Goal: Task Accomplishment & Management: Use online tool/utility

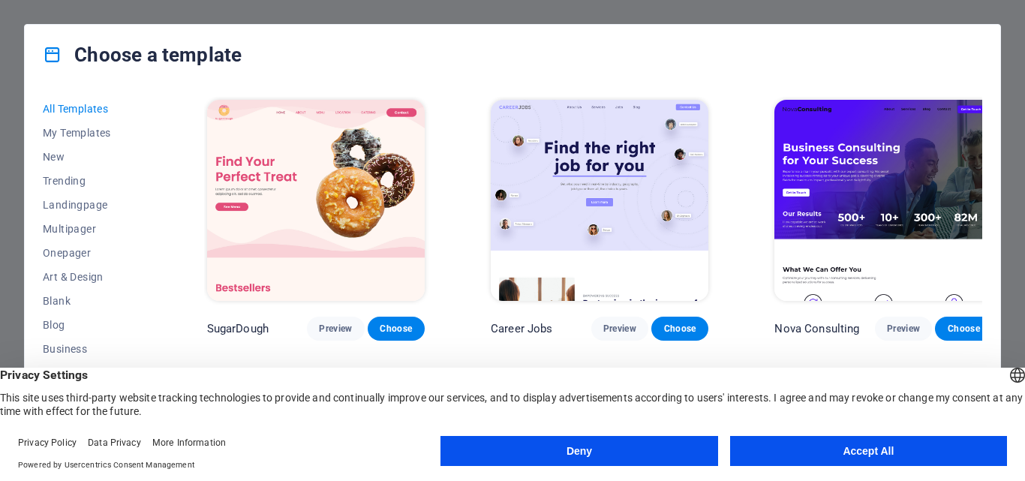
click at [781, 10] on div "Choose a template All Templates My Templates New Trending Landingpage Multipage…" at bounding box center [512, 240] width 1025 height 481
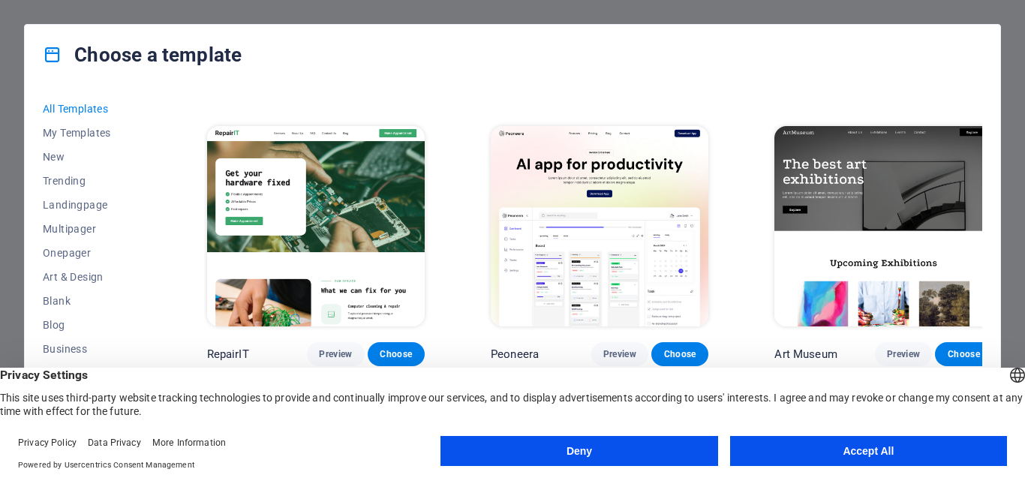
scroll to position [276, 0]
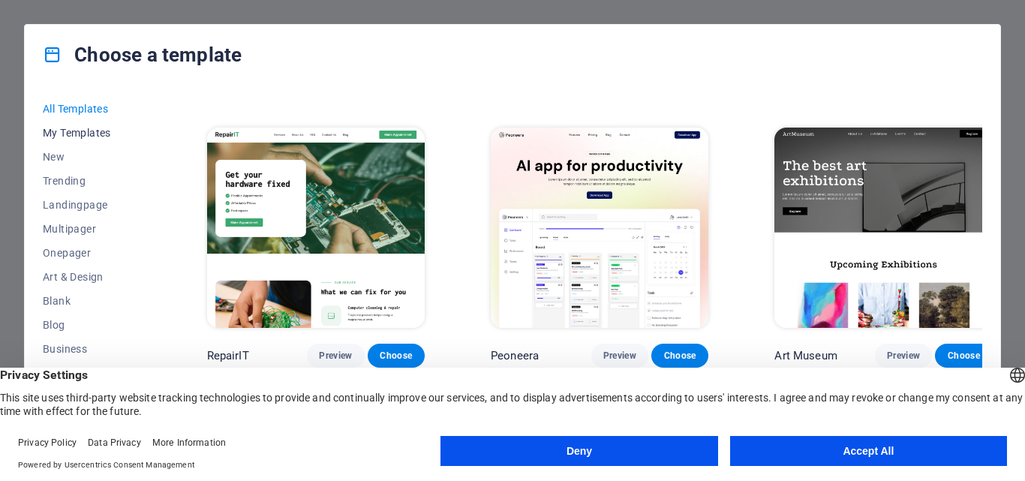
click at [86, 132] on span "My Templates" at bounding box center [92, 133] width 98 height 12
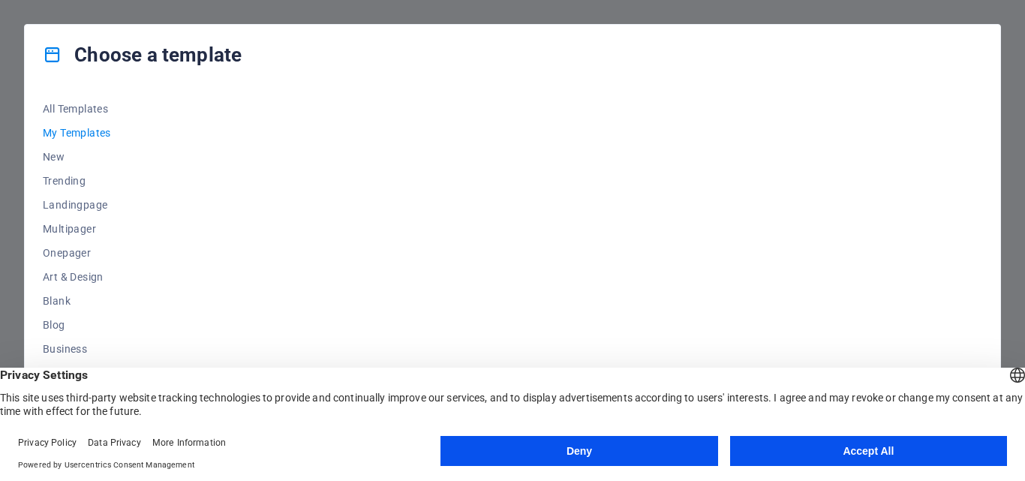
scroll to position [0, 0]
click at [57, 161] on span "New" at bounding box center [92, 157] width 98 height 12
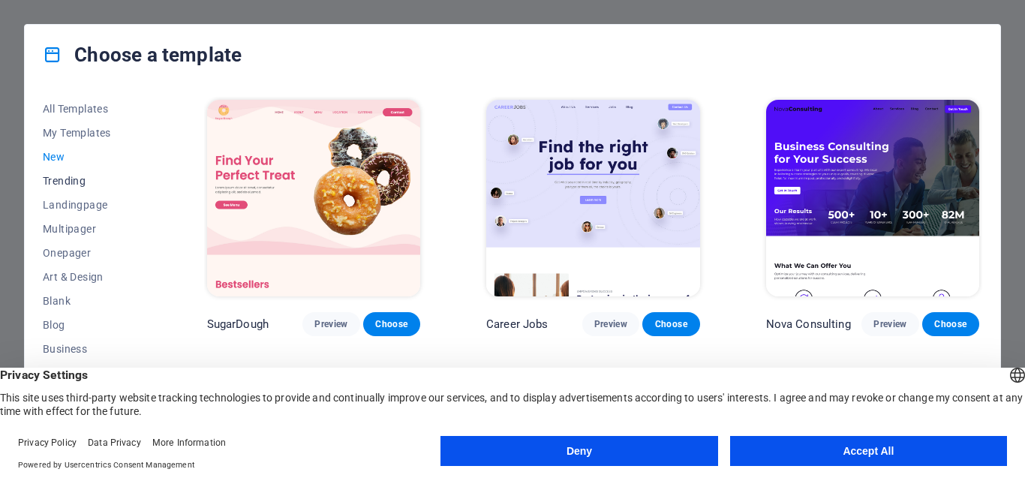
click at [73, 185] on span "Trending" at bounding box center [92, 181] width 98 height 12
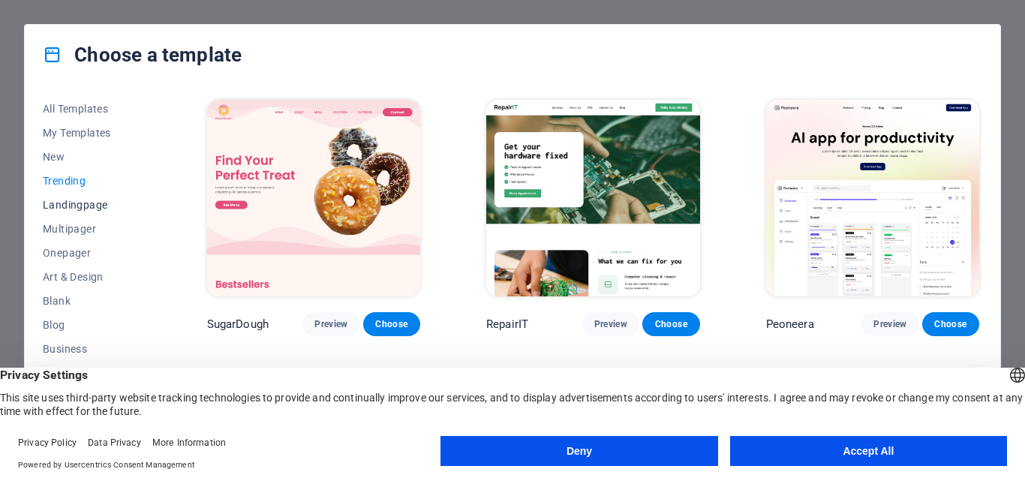
click at [77, 206] on span "Landingpage" at bounding box center [92, 205] width 98 height 12
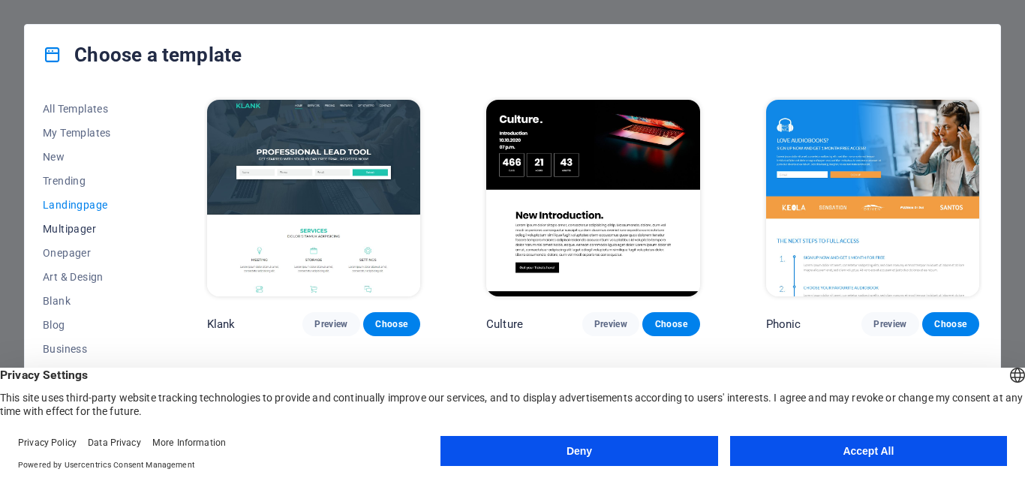
click at [71, 233] on span "Multipager" at bounding box center [92, 229] width 98 height 12
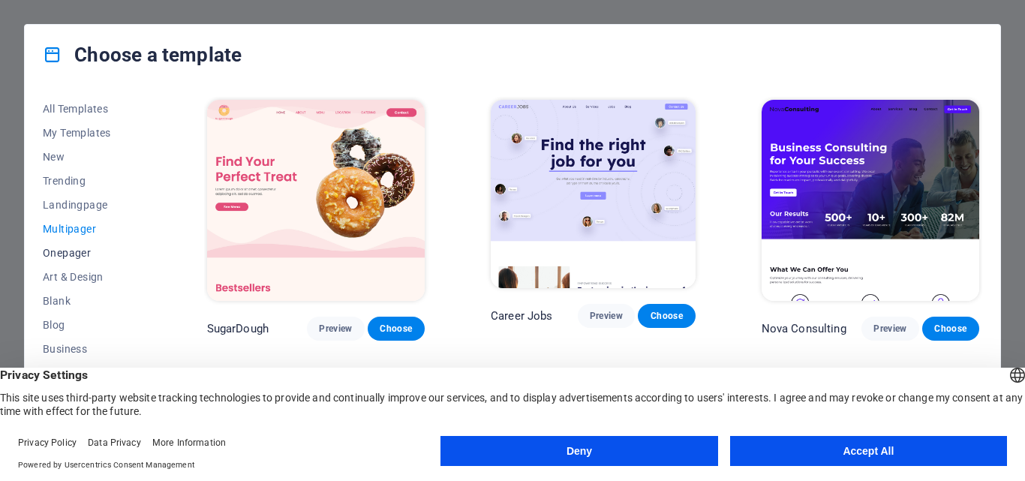
click at [71, 260] on button "Onepager" at bounding box center [92, 253] width 98 height 24
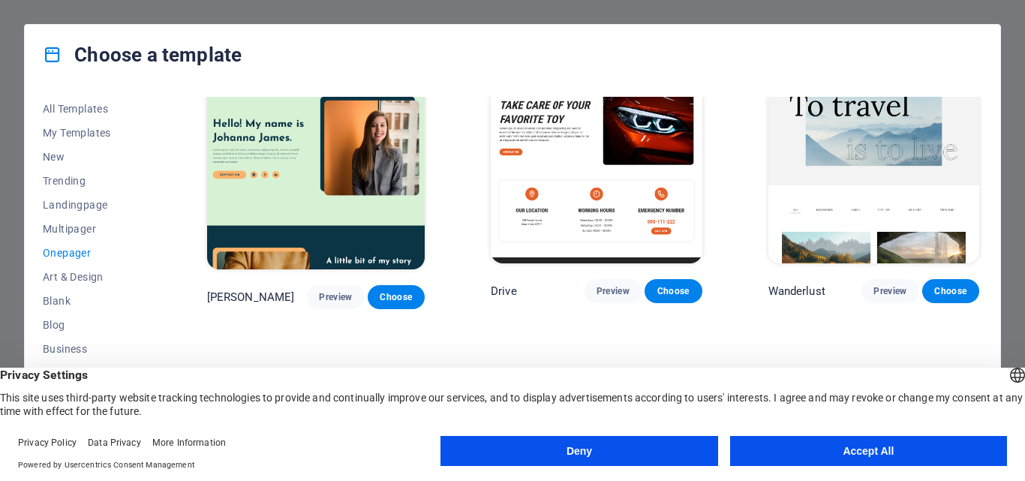
scroll to position [206, 0]
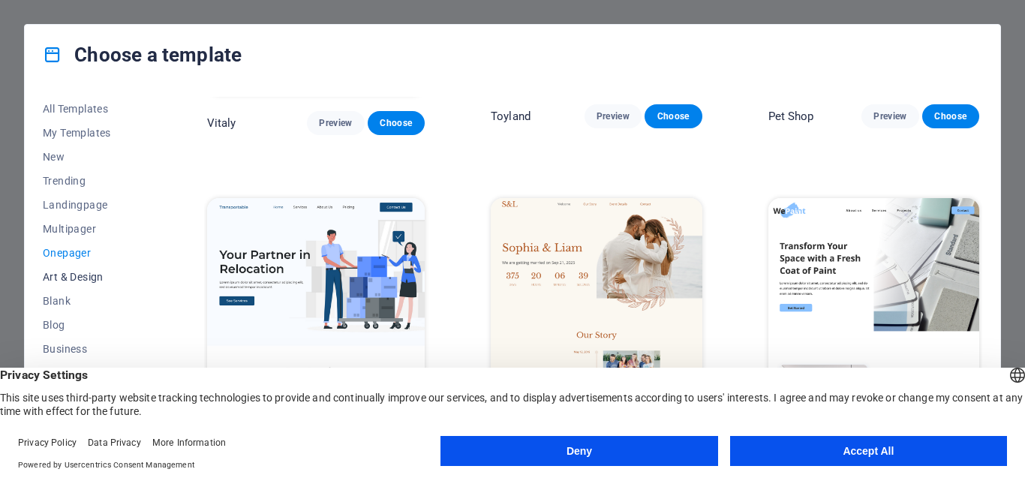
click at [92, 274] on span "Art & Design" at bounding box center [92, 277] width 98 height 12
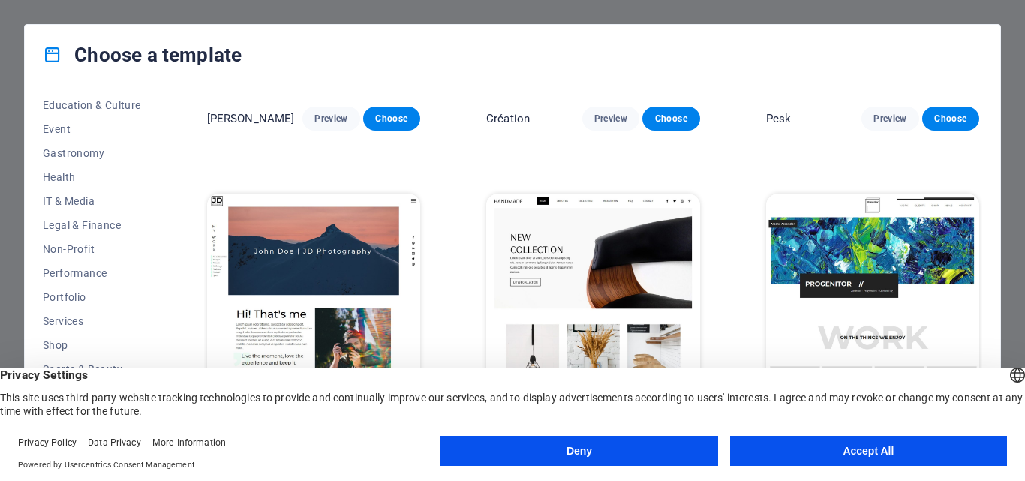
scroll to position [283, 0]
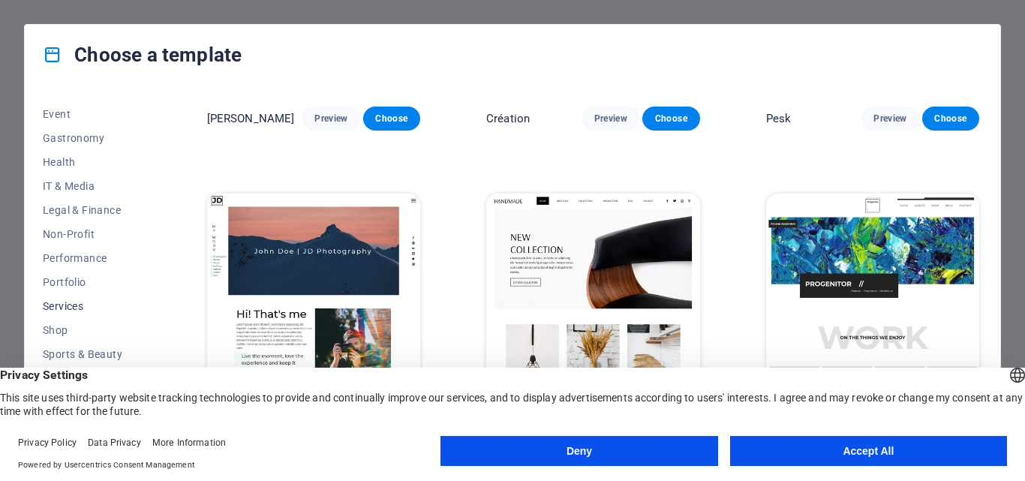
click at [68, 306] on span "Services" at bounding box center [92, 306] width 98 height 12
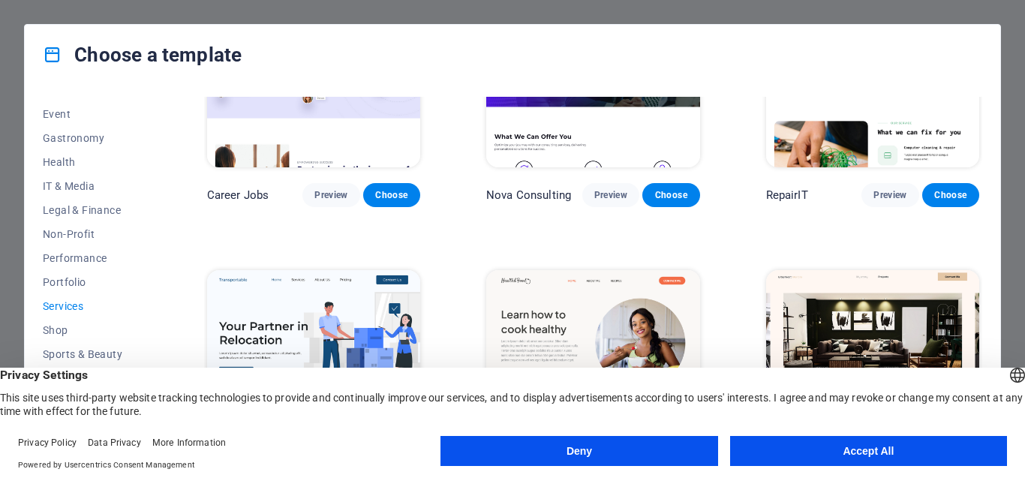
scroll to position [0, 0]
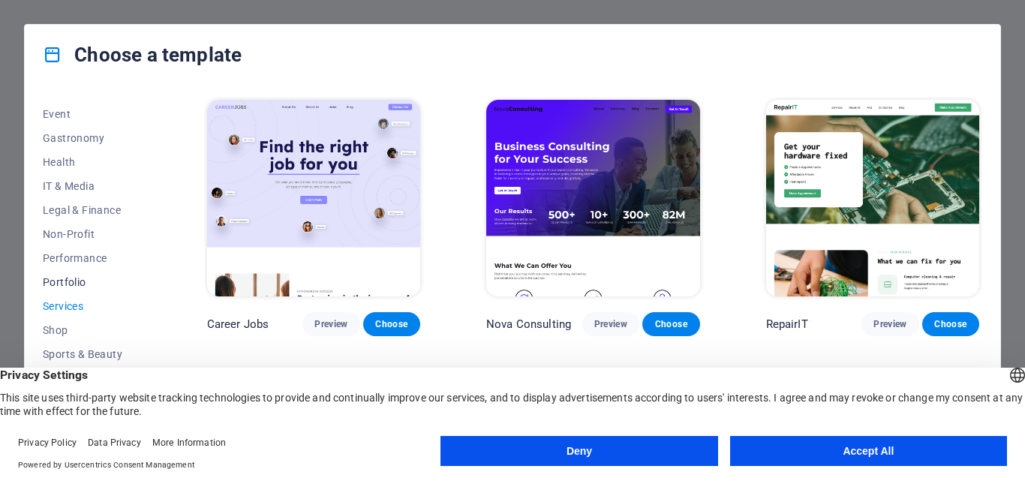
click at [63, 280] on span "Portfolio" at bounding box center [92, 282] width 98 height 12
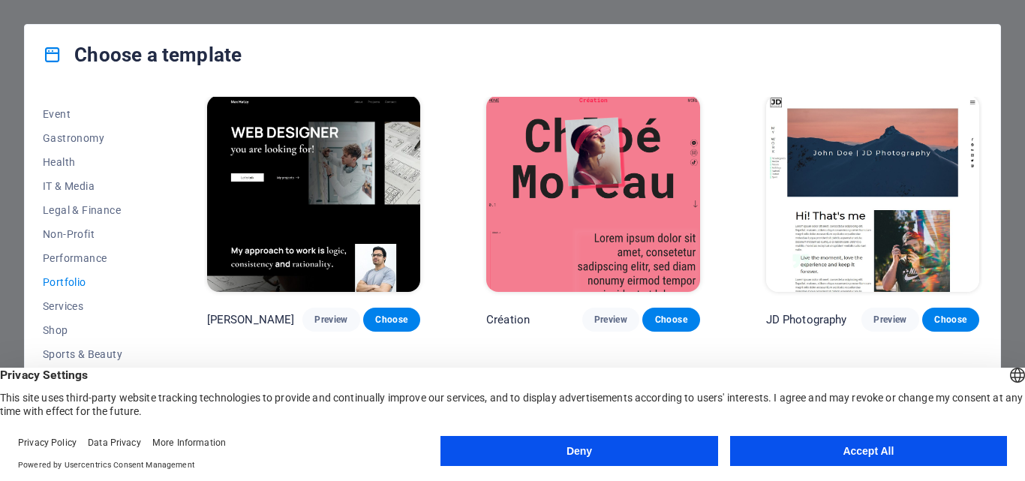
scroll to position [498, 0]
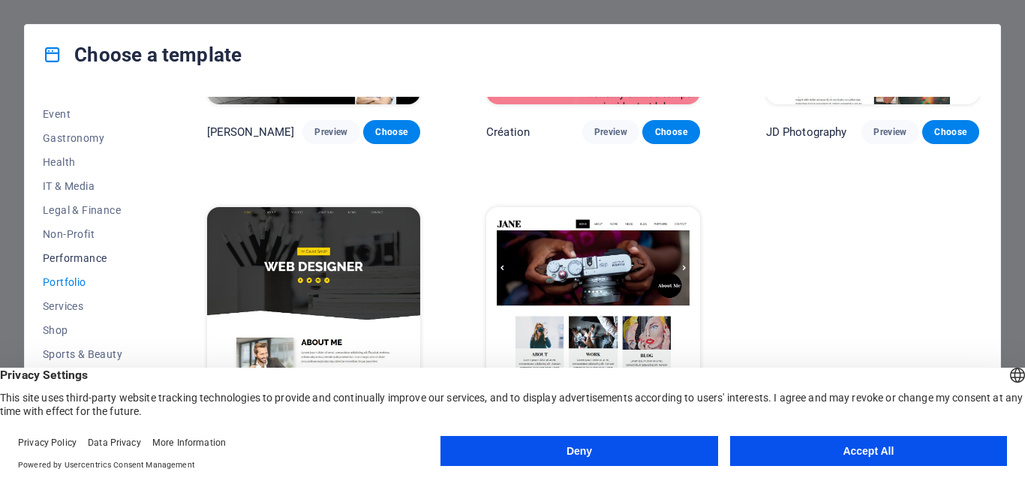
click at [74, 261] on span "Performance" at bounding box center [92, 258] width 98 height 12
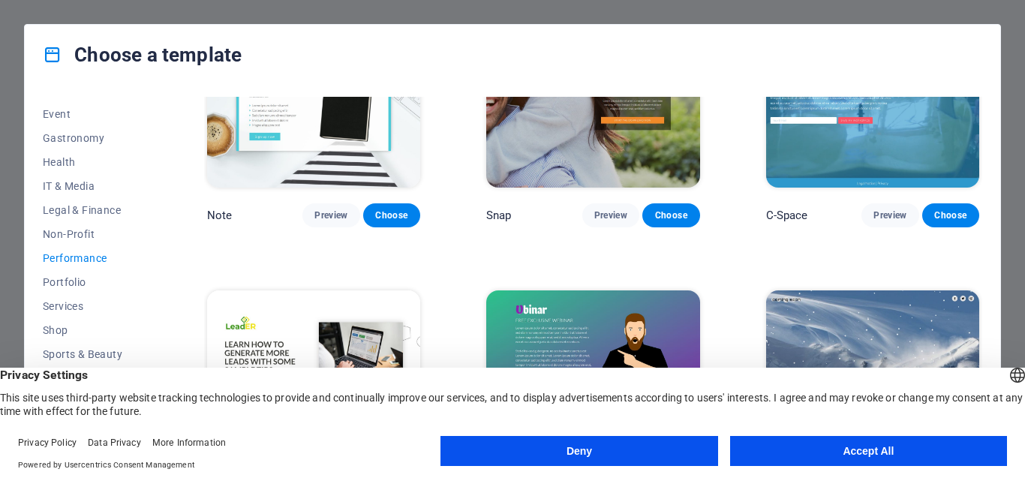
scroll to position [1016, 0]
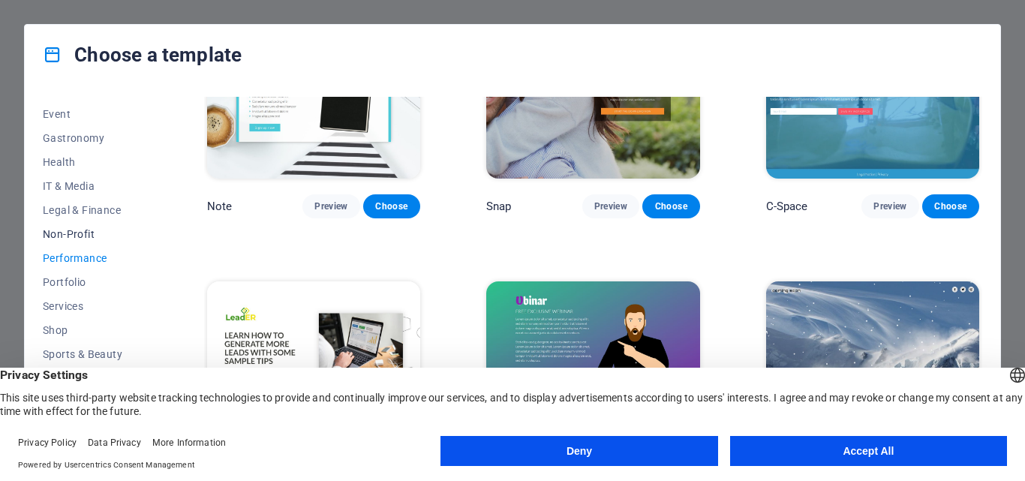
click at [64, 239] on span "Non-Profit" at bounding box center [92, 234] width 98 height 12
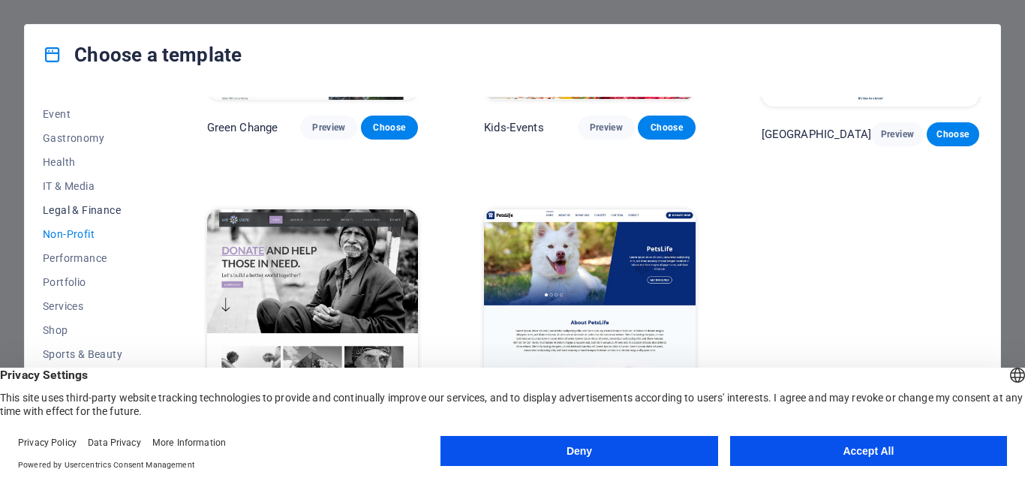
click at [71, 214] on span "Legal & Finance" at bounding box center [92, 210] width 98 height 12
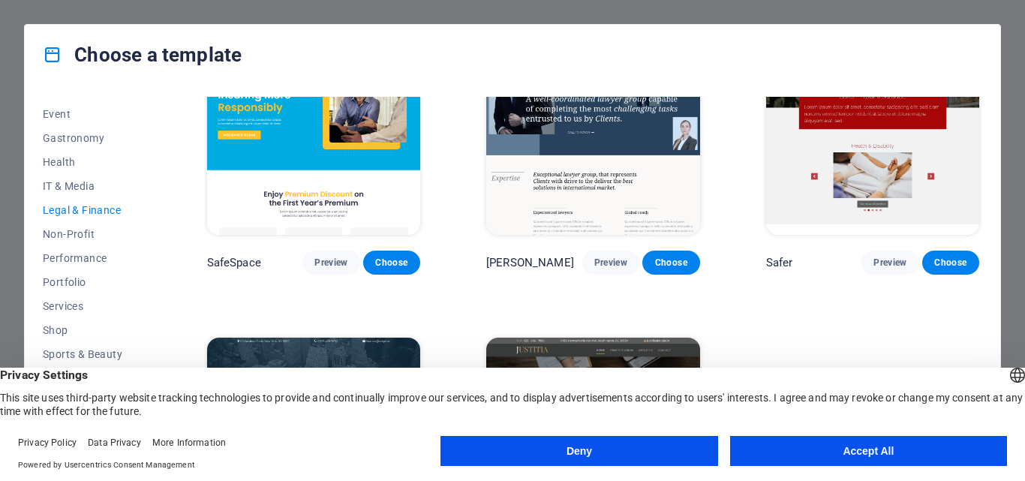
scroll to position [0, 0]
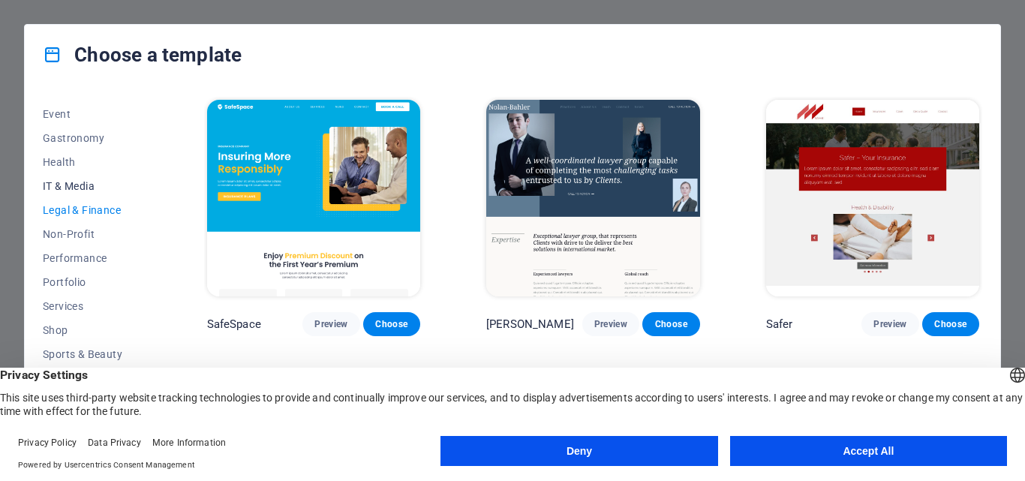
click at [57, 182] on span "IT & Media" at bounding box center [92, 186] width 98 height 12
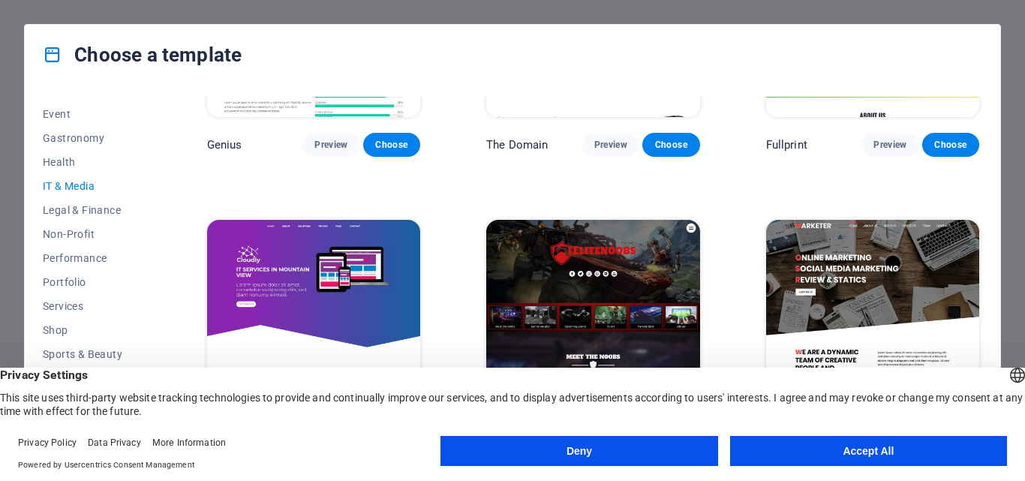
scroll to position [790, 0]
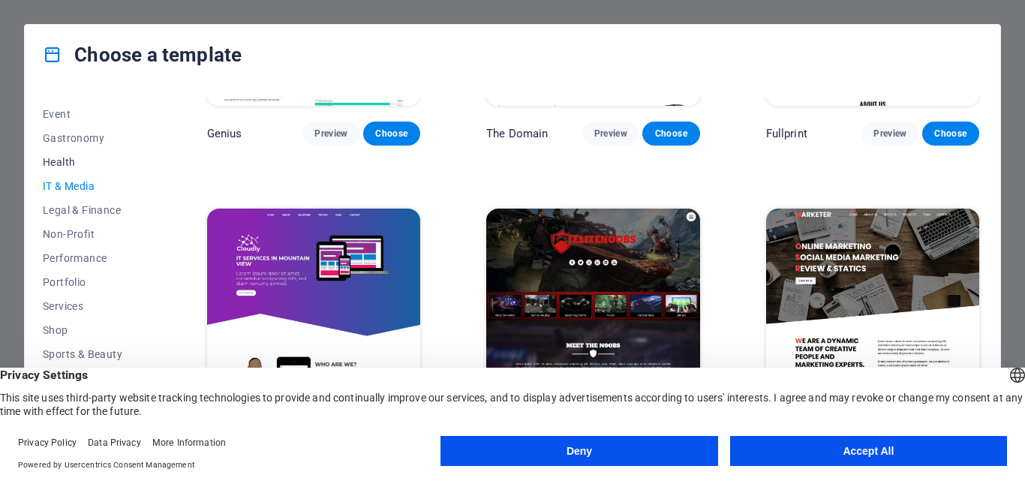
click at [62, 161] on span "Health" at bounding box center [92, 162] width 98 height 12
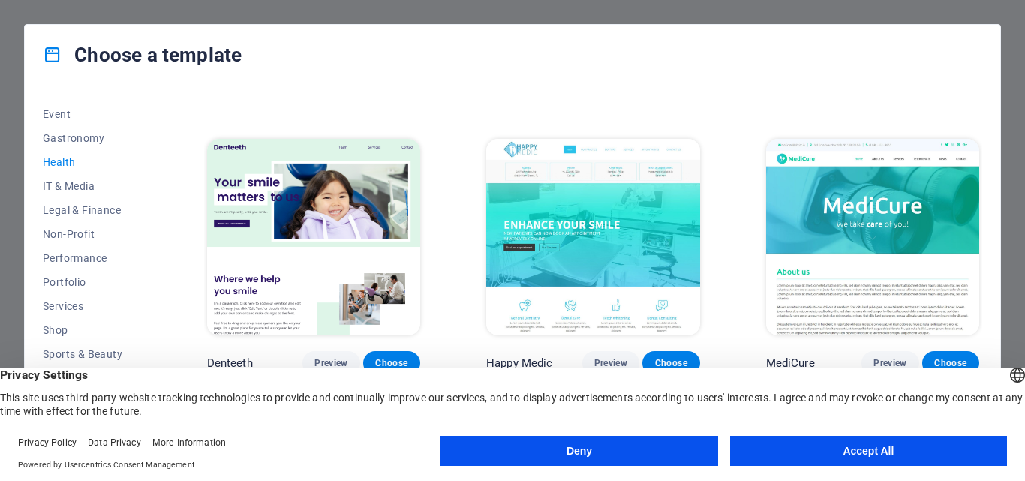
scroll to position [0, 0]
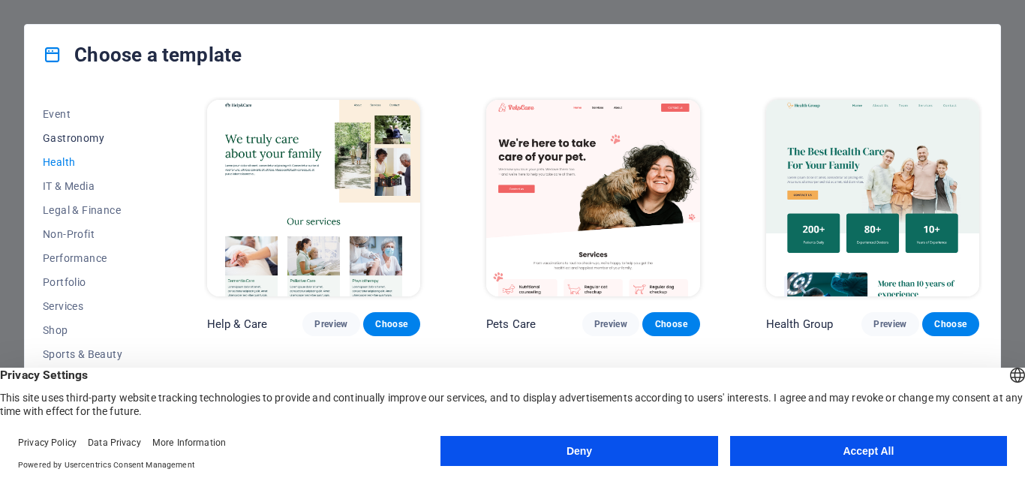
click at [64, 141] on span "Gastronomy" at bounding box center [92, 138] width 98 height 12
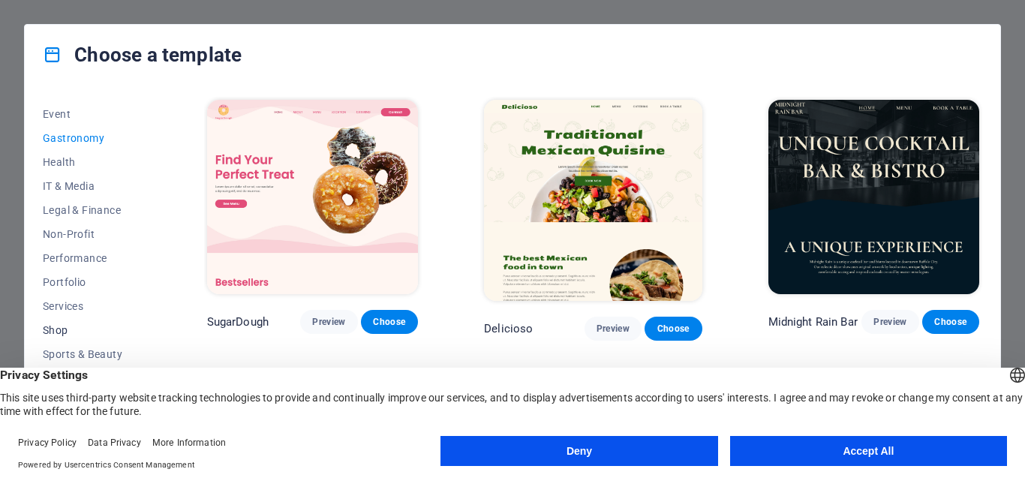
click at [65, 329] on span "Shop" at bounding box center [92, 330] width 98 height 12
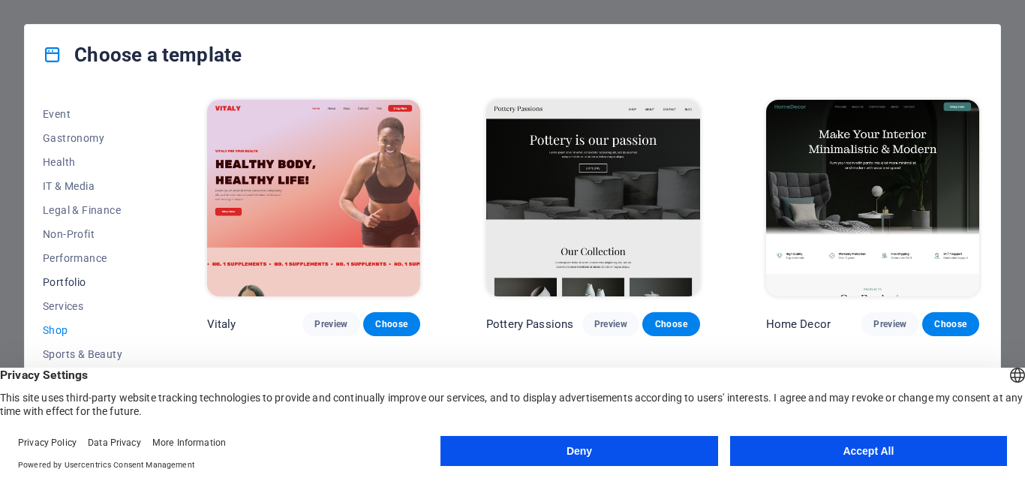
click at [62, 280] on span "Portfolio" at bounding box center [92, 282] width 98 height 12
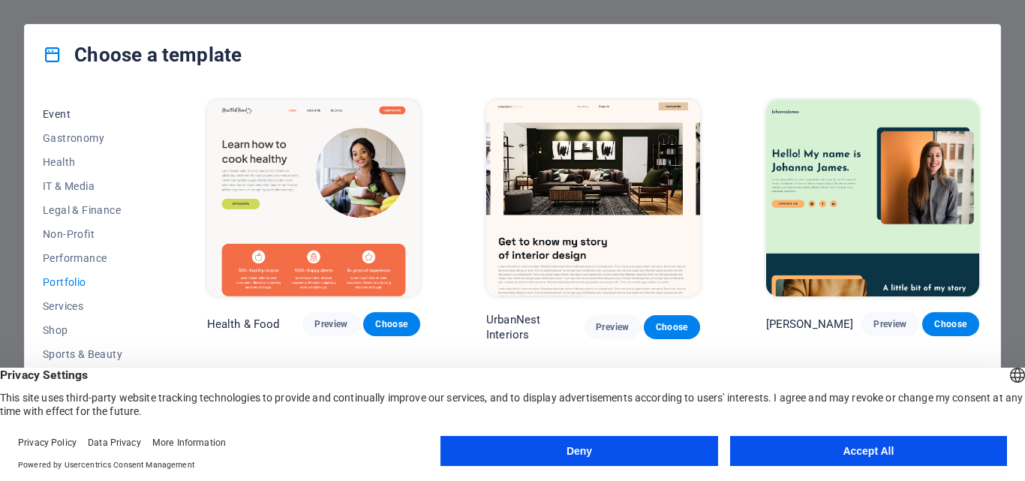
click at [54, 112] on span "Event" at bounding box center [92, 114] width 98 height 12
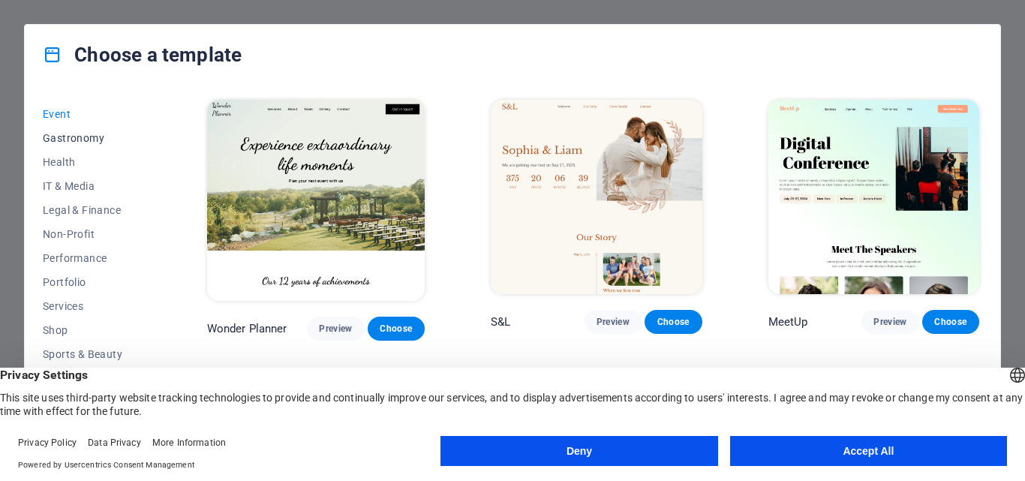
click at [71, 143] on span "Gastronomy" at bounding box center [92, 138] width 98 height 12
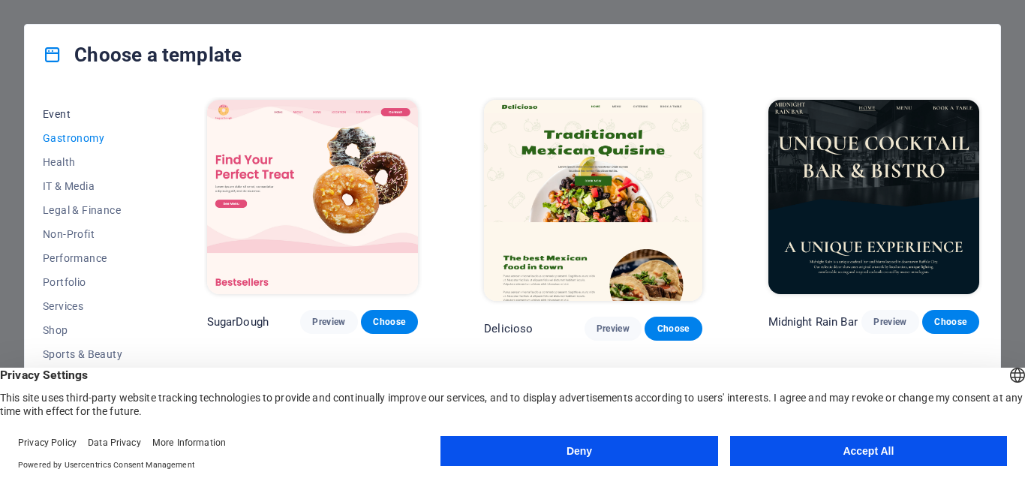
click at [56, 122] on button "Event" at bounding box center [92, 114] width 98 height 24
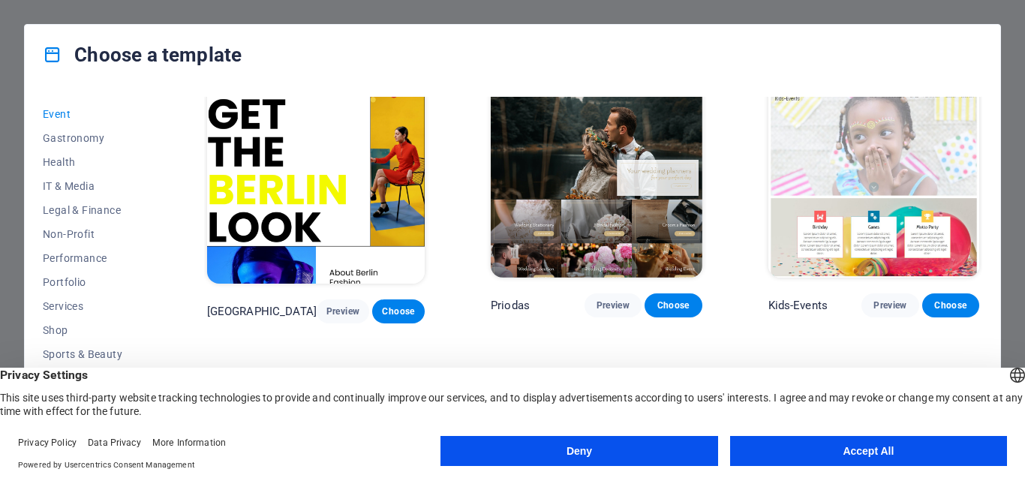
scroll to position [310, 0]
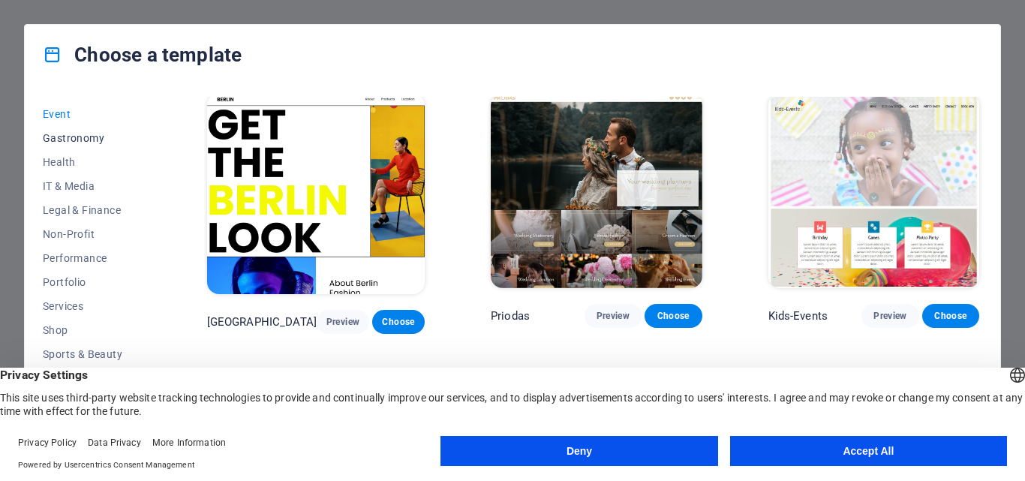
click at [66, 128] on button "Gastronomy" at bounding box center [92, 138] width 98 height 24
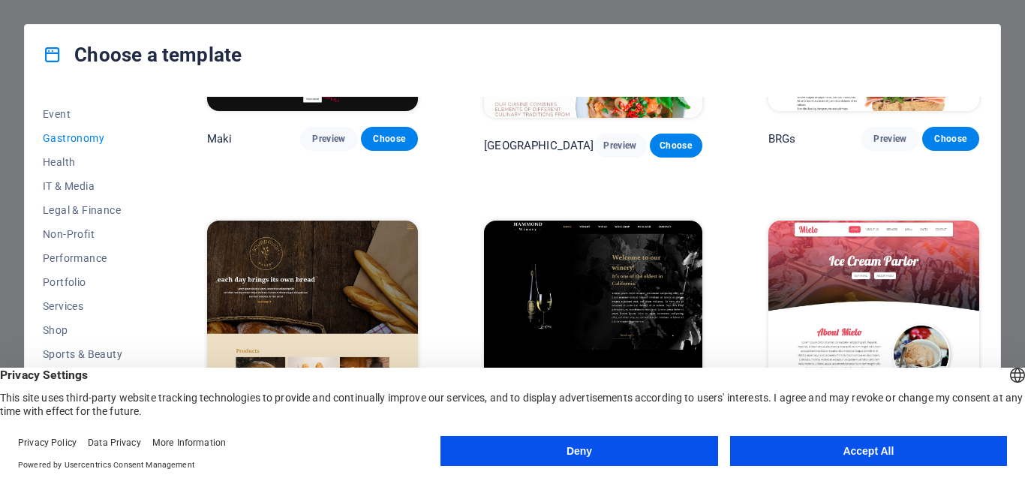
scroll to position [832, 0]
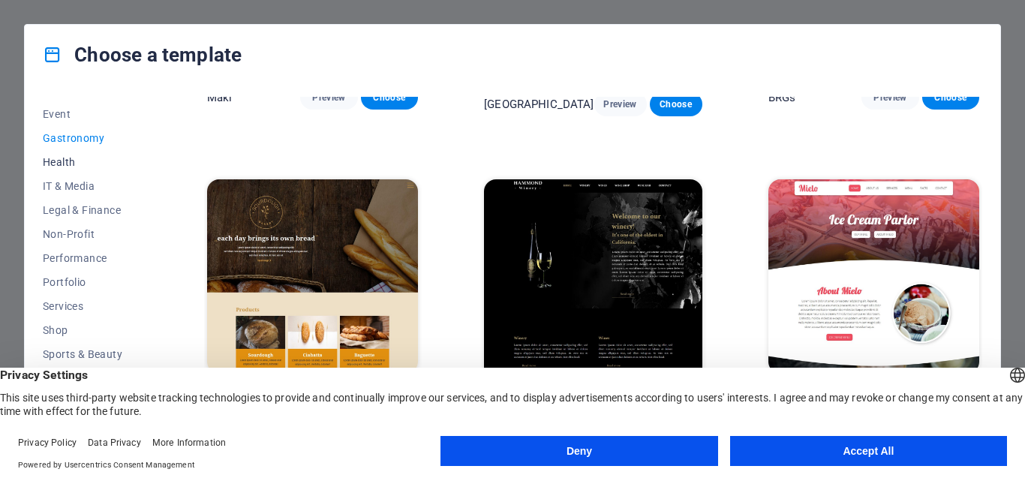
click at [52, 168] on button "Health" at bounding box center [92, 162] width 98 height 24
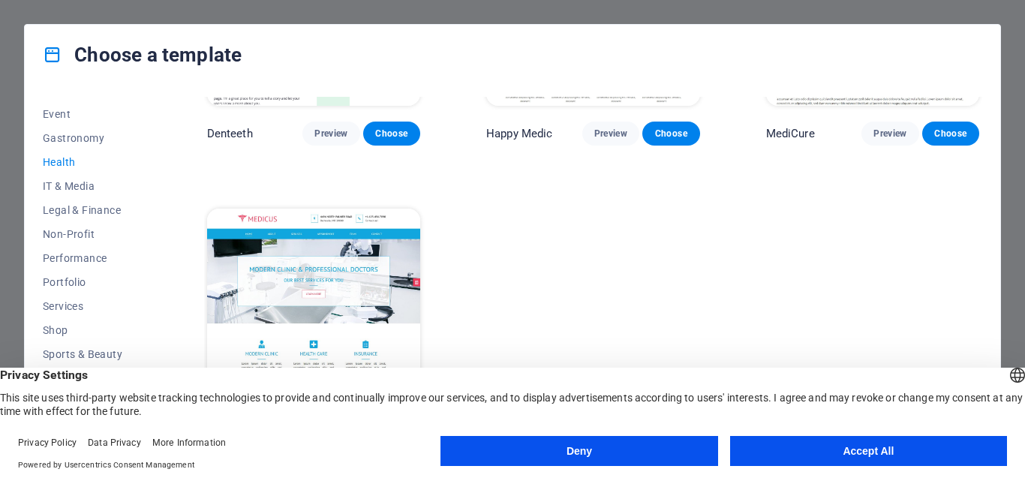
scroll to position [0, 0]
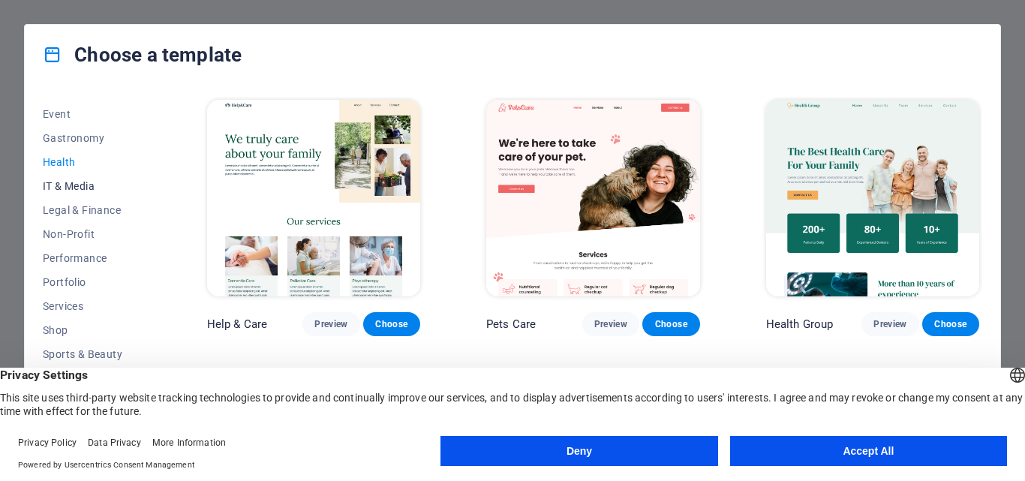
click at [71, 185] on span "IT & Media" at bounding box center [92, 186] width 98 height 12
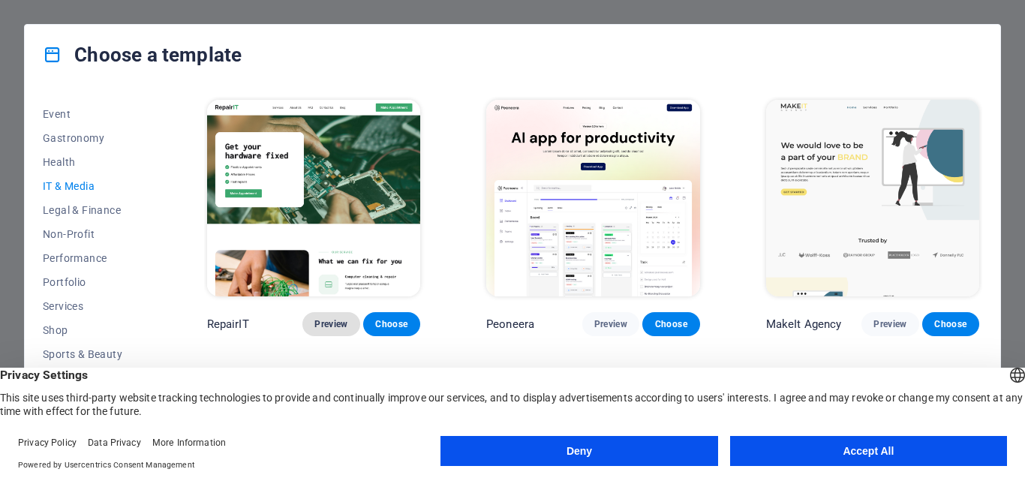
click at [324, 323] on span "Preview" at bounding box center [330, 324] width 33 height 12
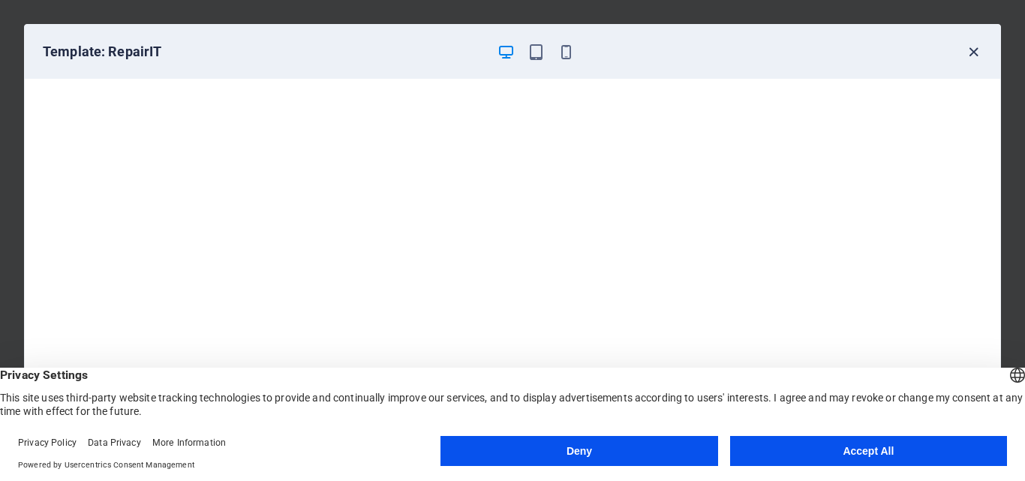
click at [976, 51] on icon "button" at bounding box center [973, 52] width 17 height 17
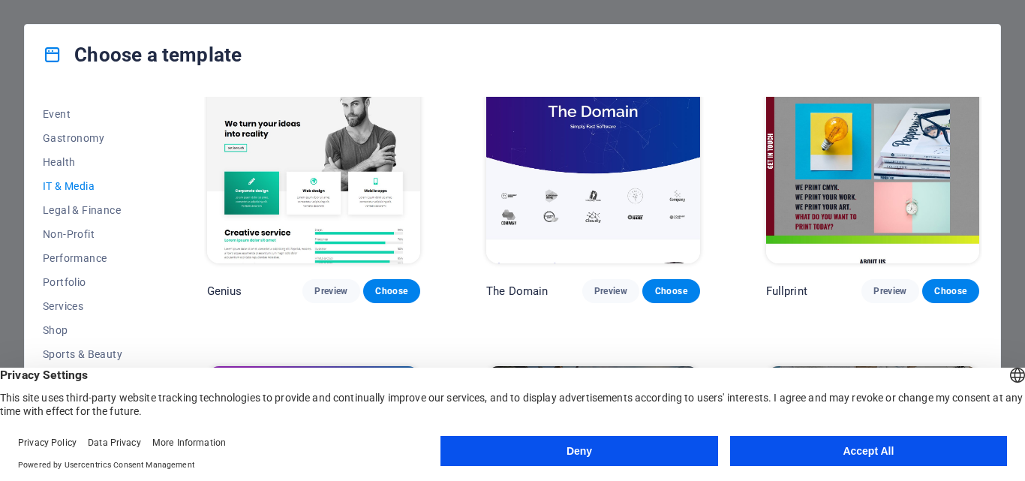
scroll to position [790, 0]
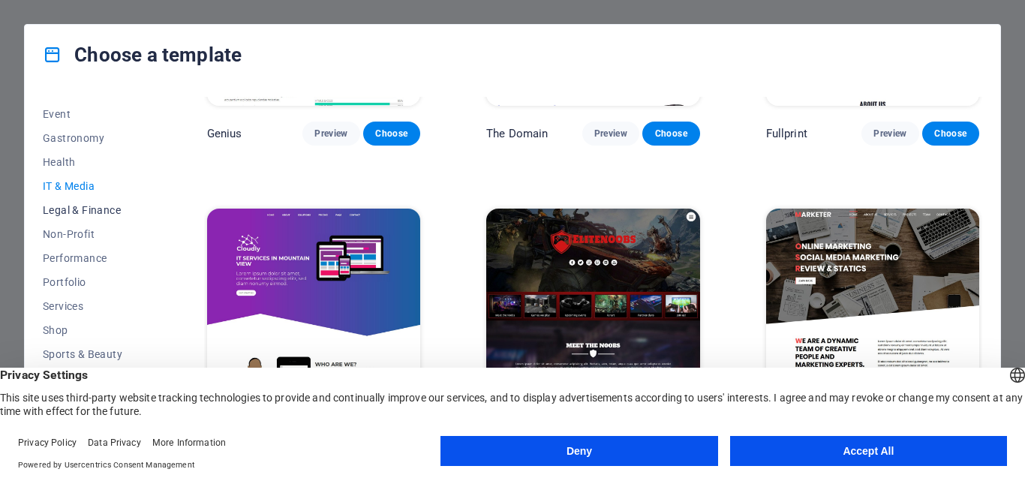
click at [69, 214] on span "Legal & Finance" at bounding box center [92, 210] width 98 height 12
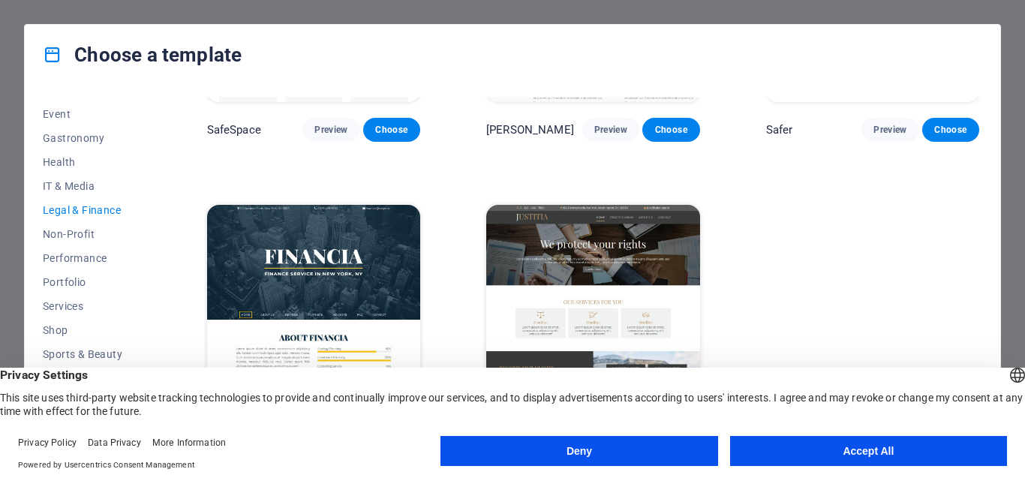
scroll to position [0, 0]
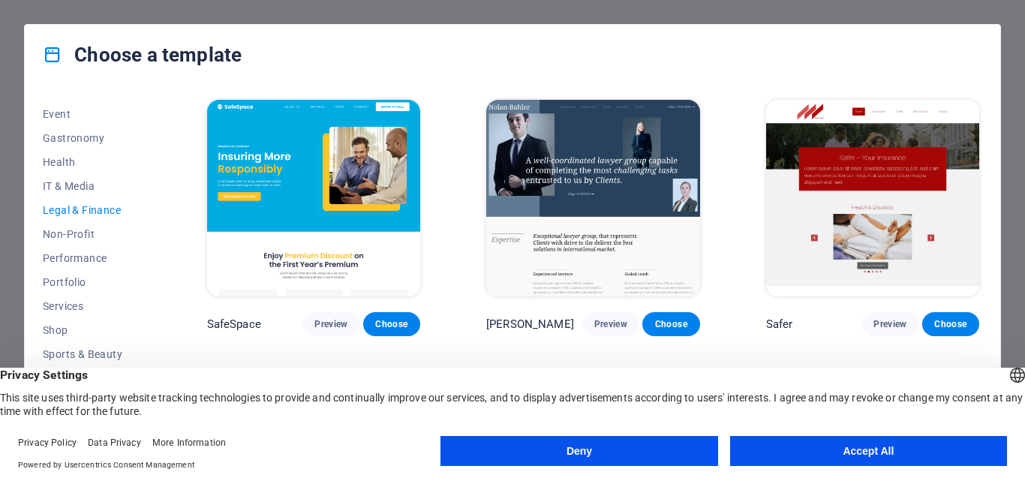
click at [55, 10] on div "Choose a template All Templates My Templates New Trending Landingpage Multipage…" at bounding box center [512, 240] width 1025 height 481
click at [100, 263] on span "Performance" at bounding box center [92, 258] width 98 height 12
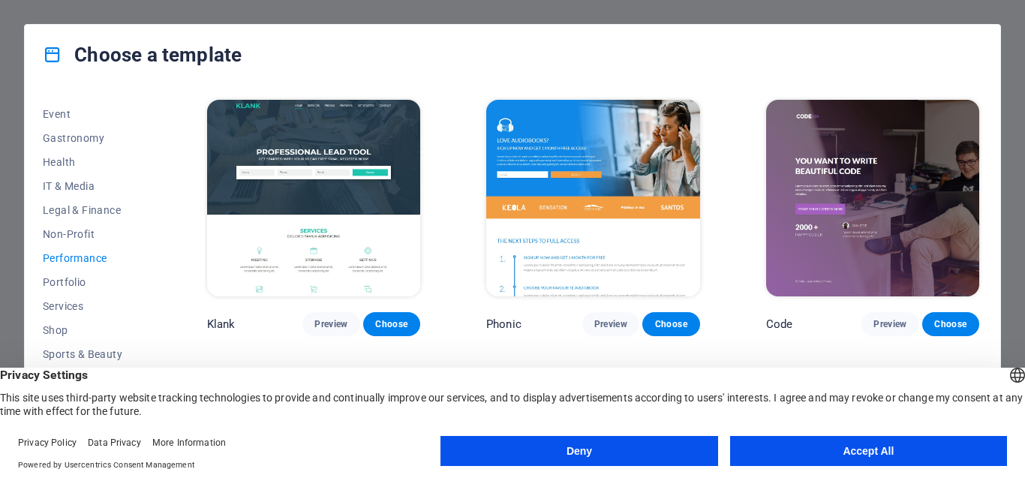
click at [540, 445] on button "Deny" at bounding box center [579, 451] width 277 height 30
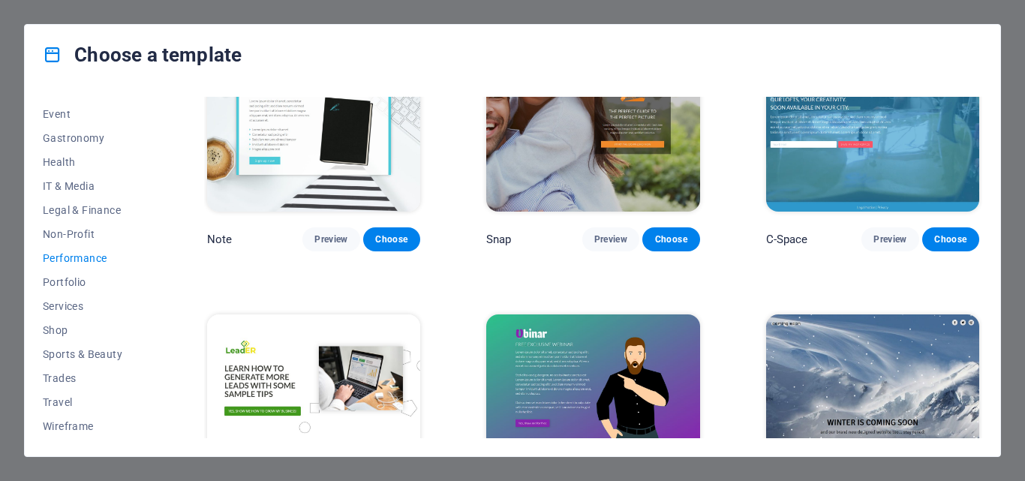
scroll to position [1385, 0]
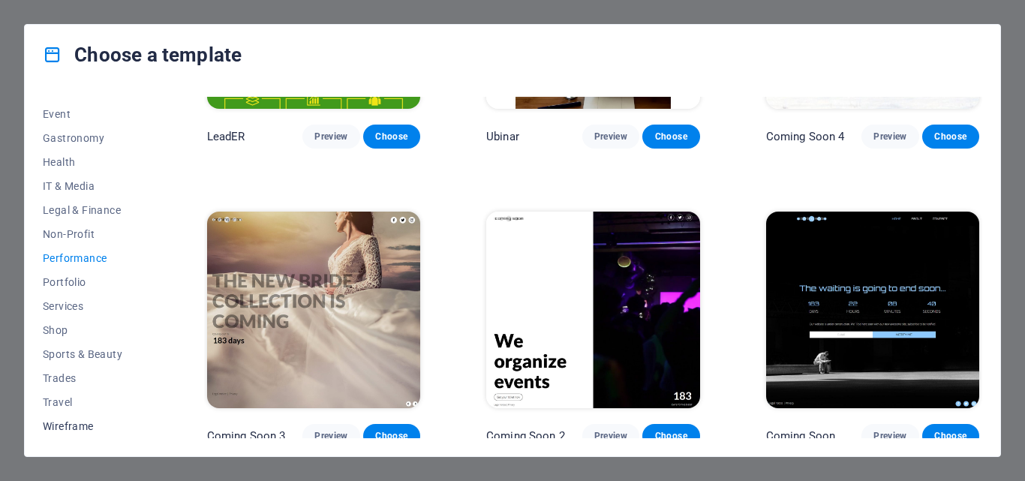
click at [78, 425] on span "Wireframe" at bounding box center [92, 426] width 98 height 12
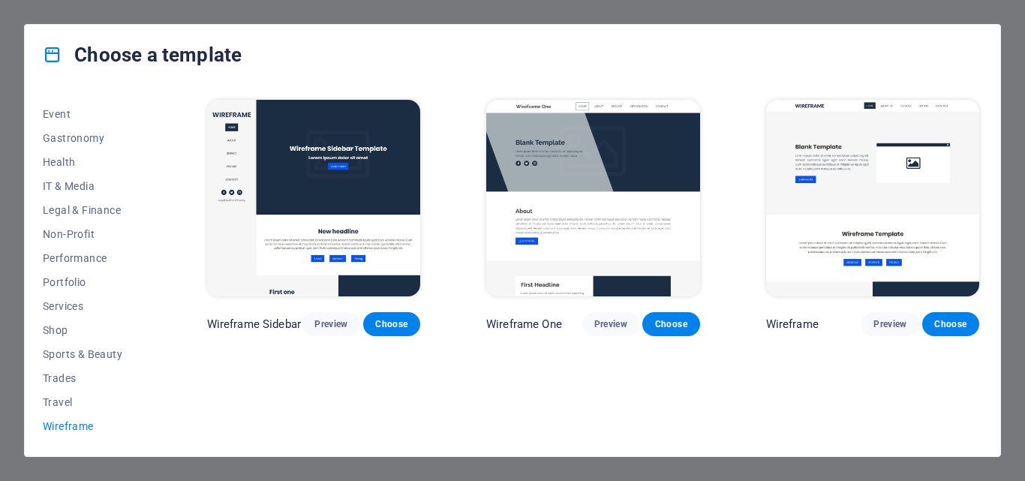
scroll to position [0, 0]
click at [71, 400] on span "Travel" at bounding box center [92, 402] width 98 height 12
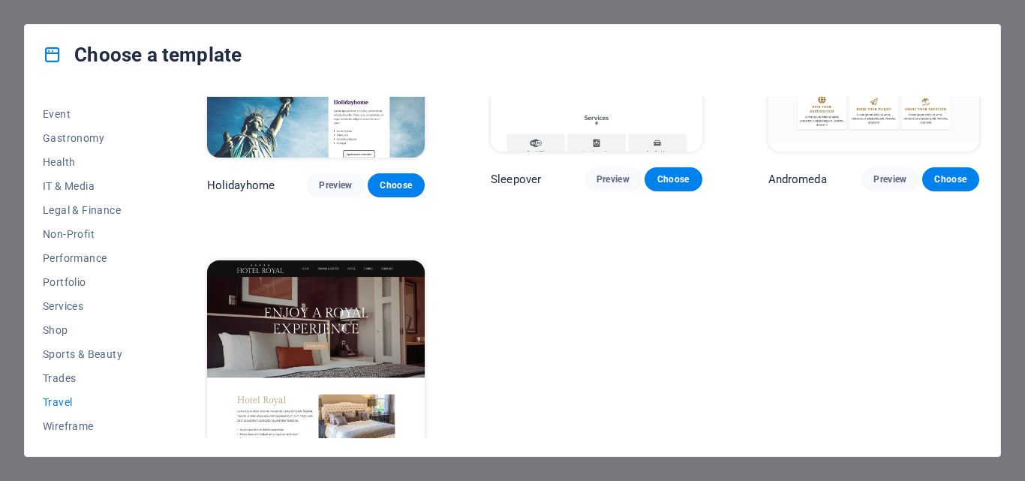
scroll to position [492, 0]
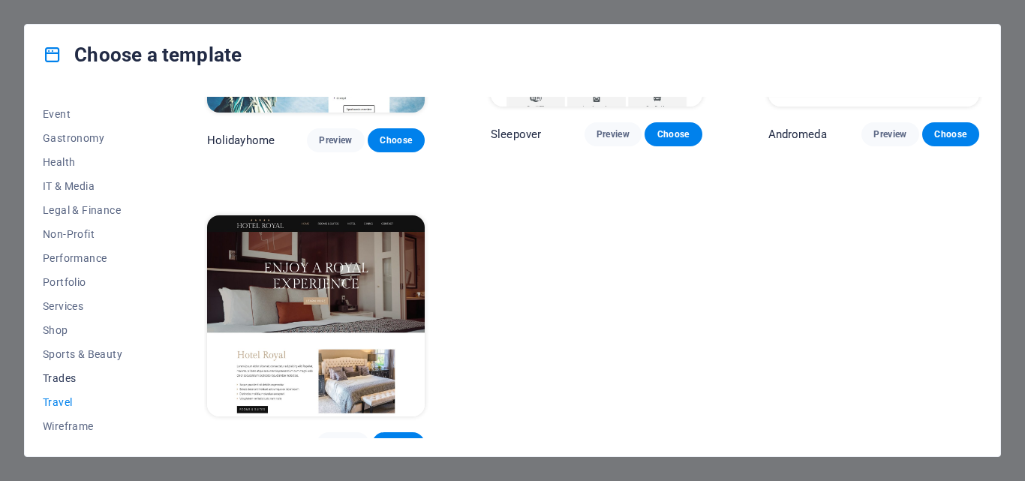
click at [74, 375] on span "Trades" at bounding box center [92, 378] width 98 height 12
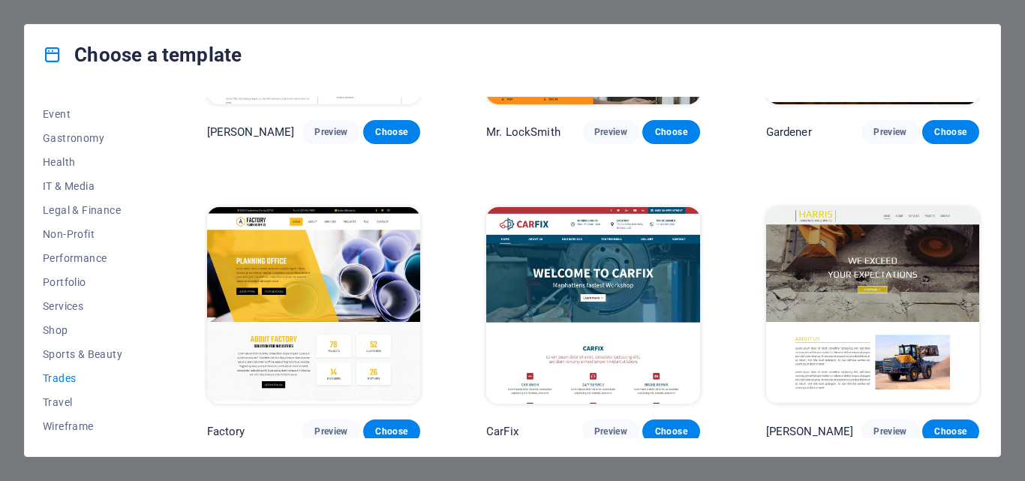
scroll to position [0, 0]
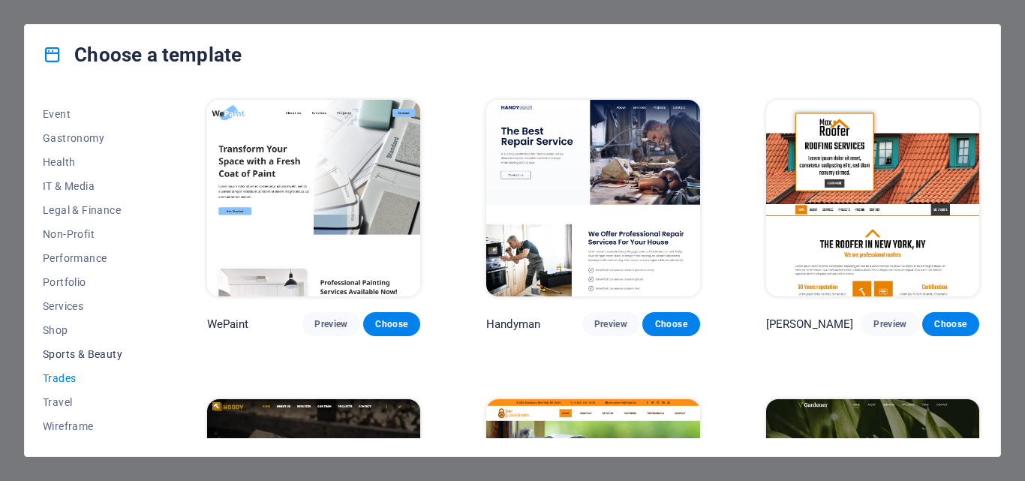
click at [92, 348] on span "Sports & Beauty" at bounding box center [92, 354] width 98 height 12
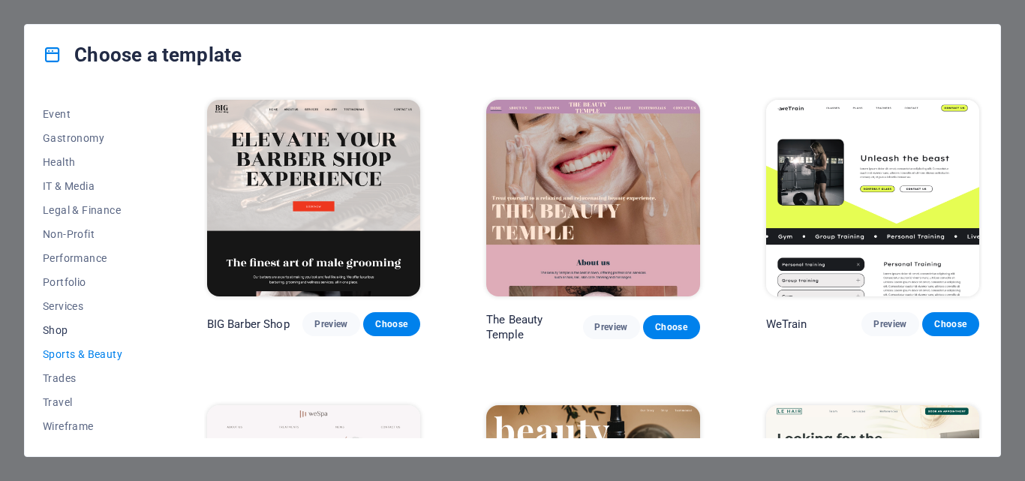
click at [59, 333] on span "Shop" at bounding box center [92, 330] width 98 height 12
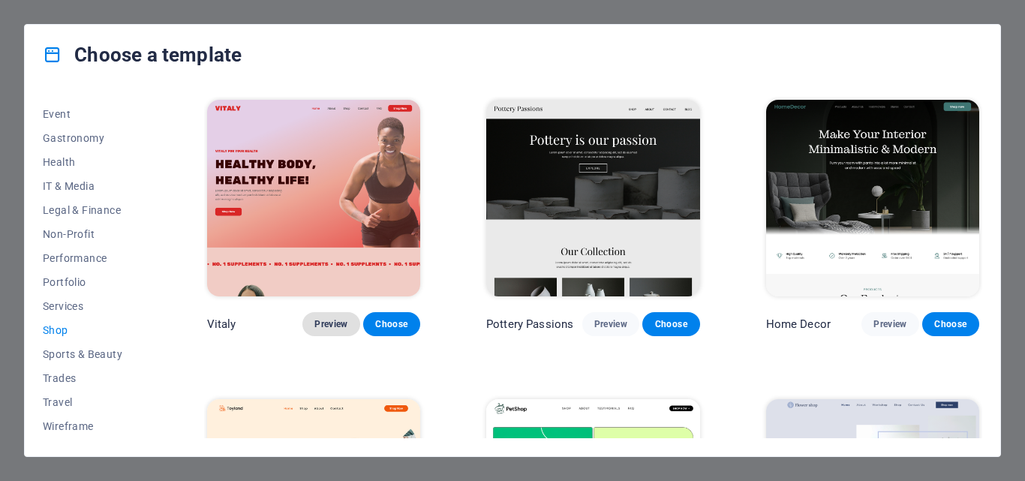
click at [326, 327] on span "Preview" at bounding box center [330, 324] width 33 height 12
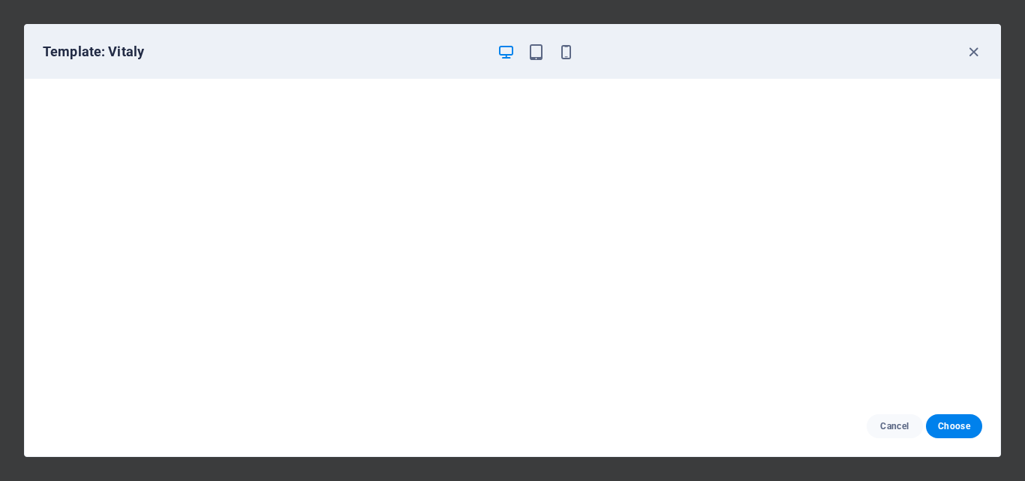
scroll to position [4, 0]
click at [972, 59] on icon "button" at bounding box center [973, 52] width 17 height 17
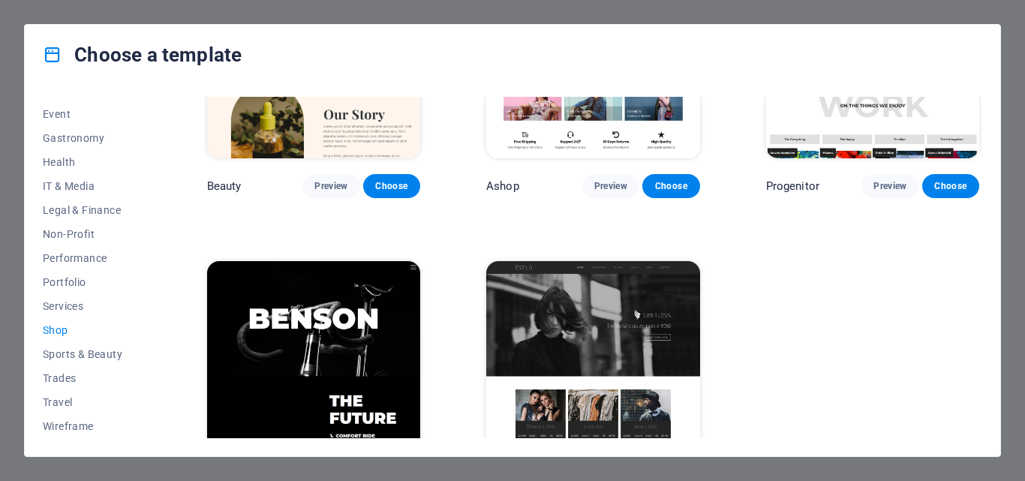
scroll to position [790, 0]
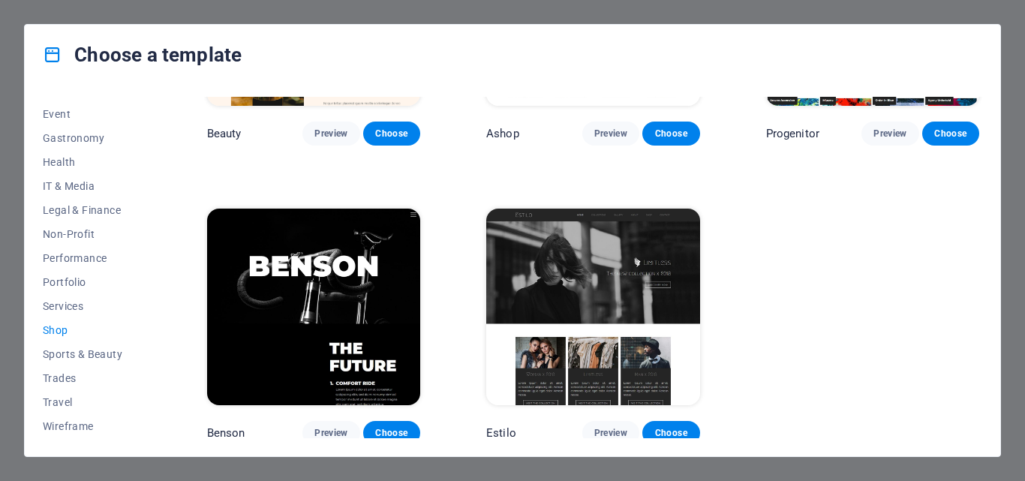
click at [735, 31] on div "Choose a template" at bounding box center [513, 55] width 976 height 60
click at [637, 9] on div "Choose a template All Templates My Templates New Trending Landingpage Multipage…" at bounding box center [512, 240] width 1025 height 481
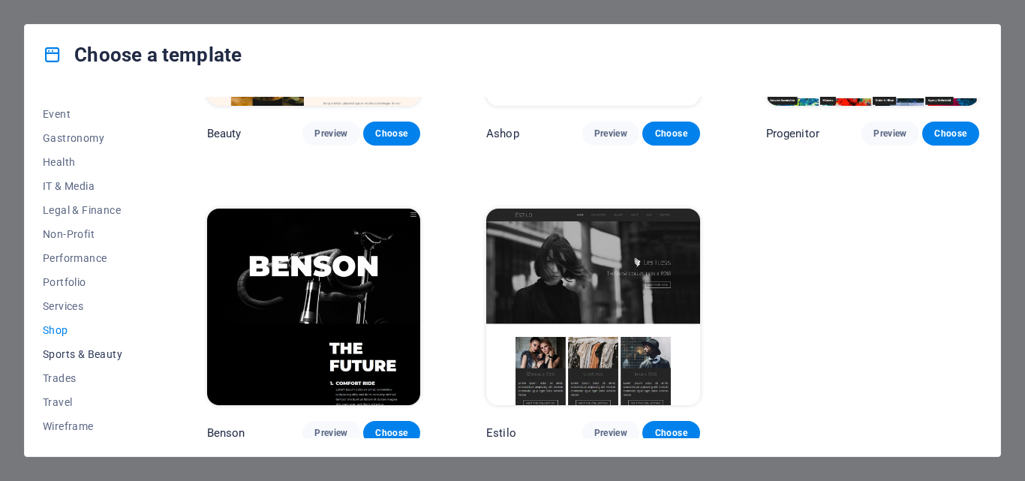
click at [66, 360] on button "Sports & Beauty" at bounding box center [92, 354] width 98 height 24
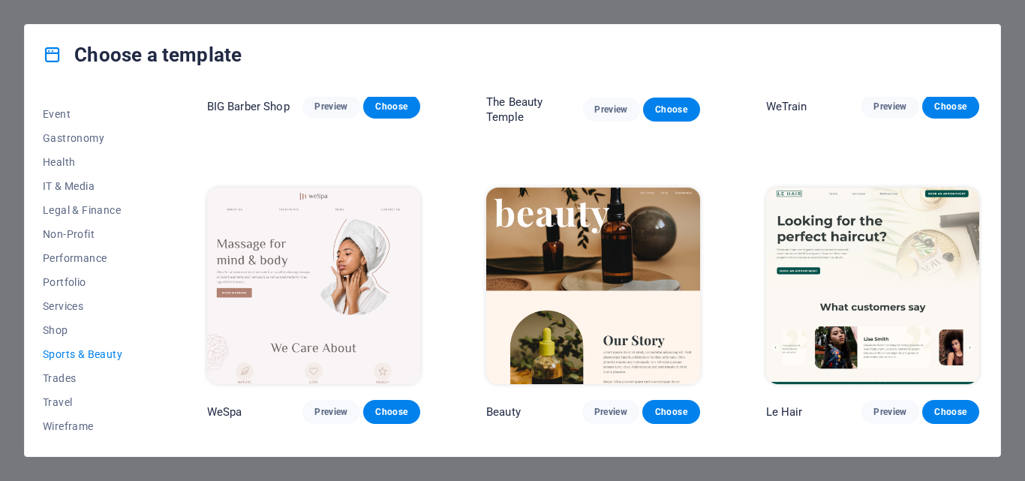
scroll to position [222, 0]
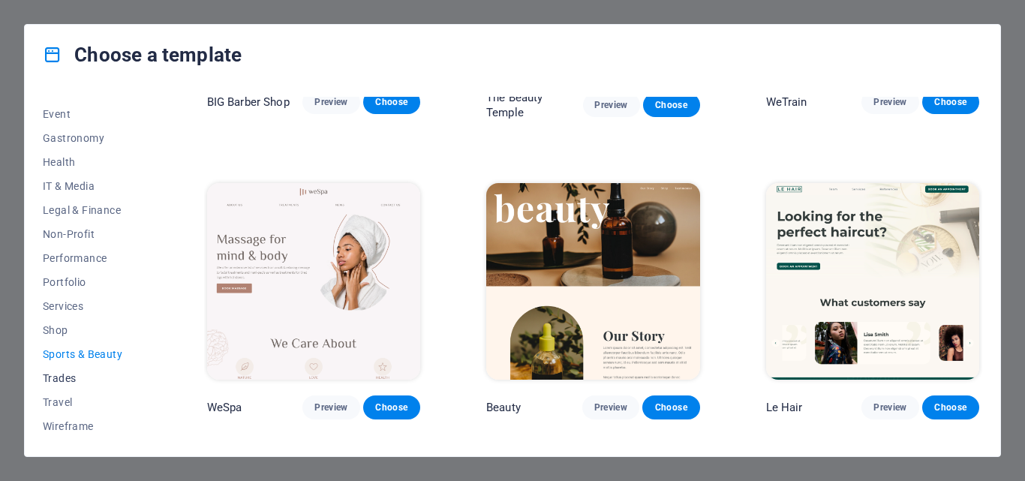
click at [56, 377] on span "Trades" at bounding box center [92, 378] width 98 height 12
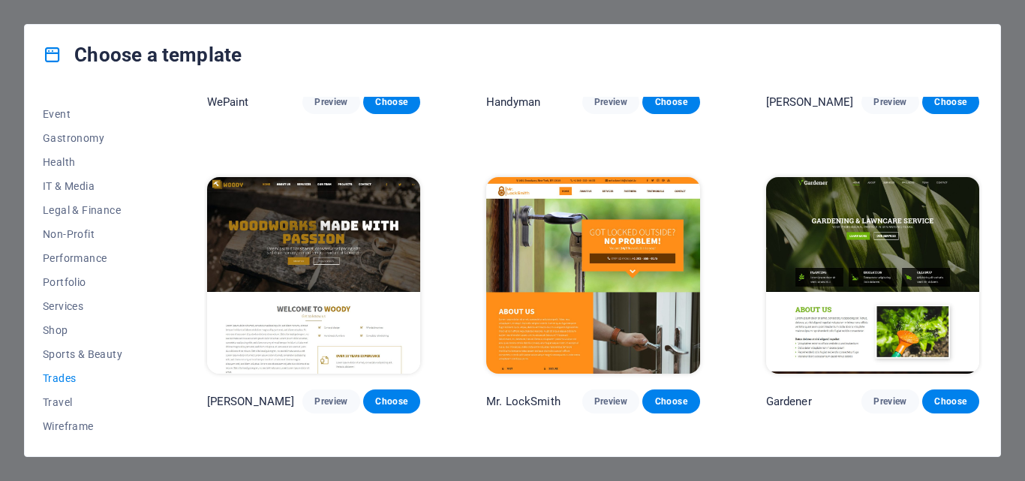
scroll to position [0, 0]
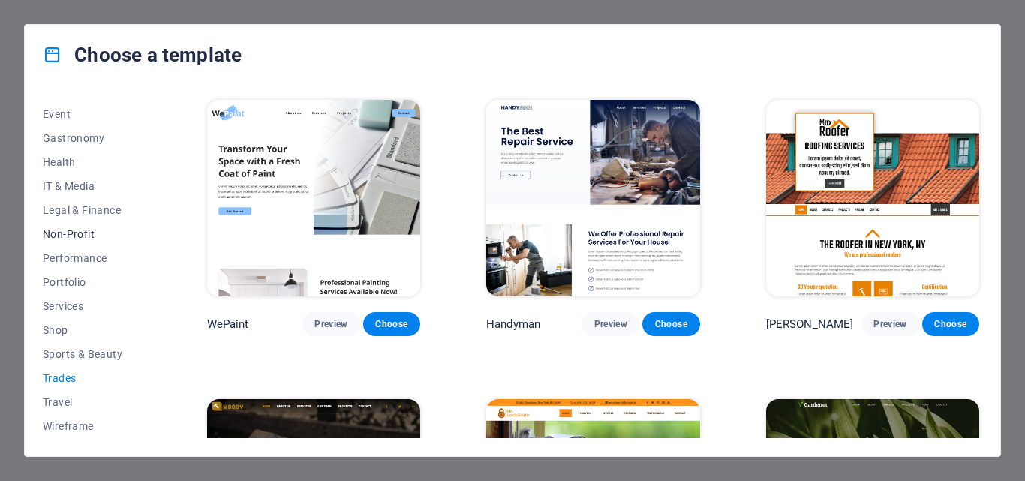
click at [74, 223] on button "Non-Profit" at bounding box center [92, 234] width 98 height 24
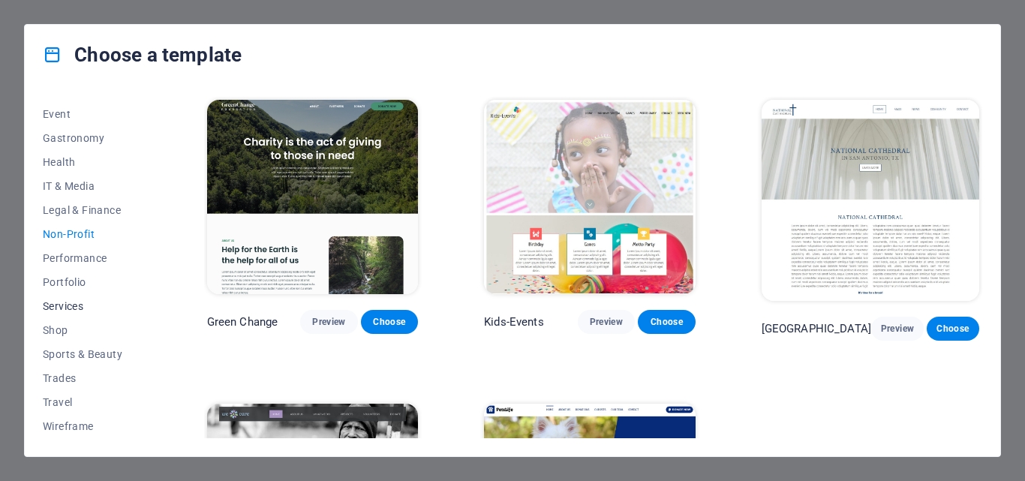
click at [65, 308] on span "Services" at bounding box center [92, 306] width 98 height 12
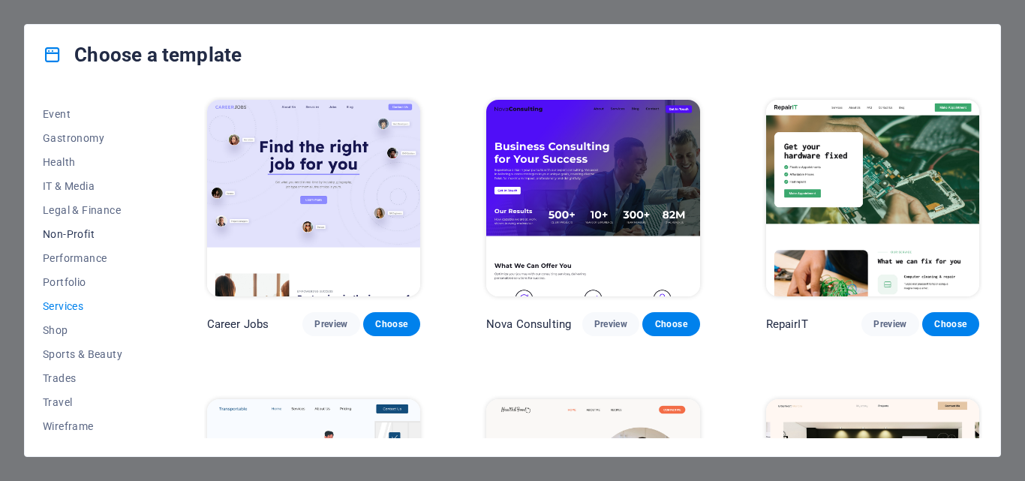
click at [74, 228] on span "Non-Profit" at bounding box center [92, 234] width 98 height 12
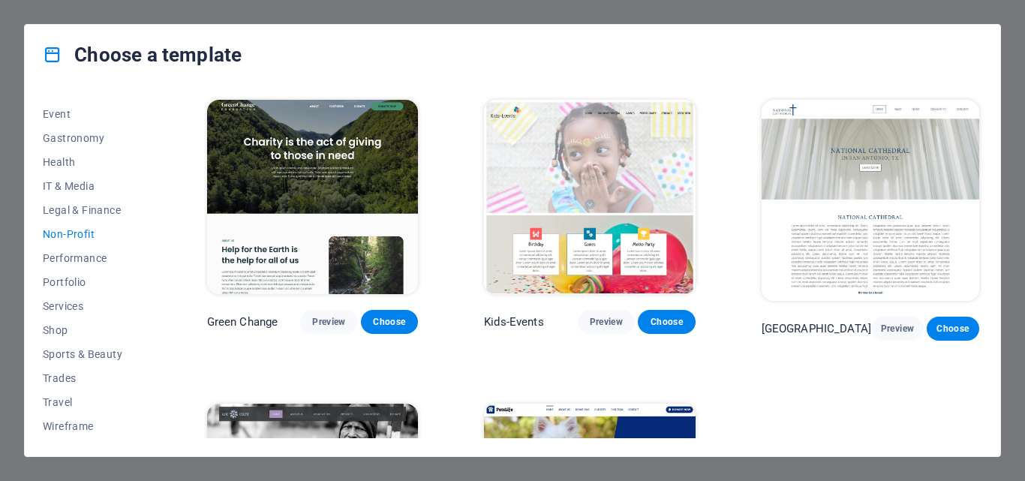
click at [335, 247] on img at bounding box center [312, 197] width 211 height 194
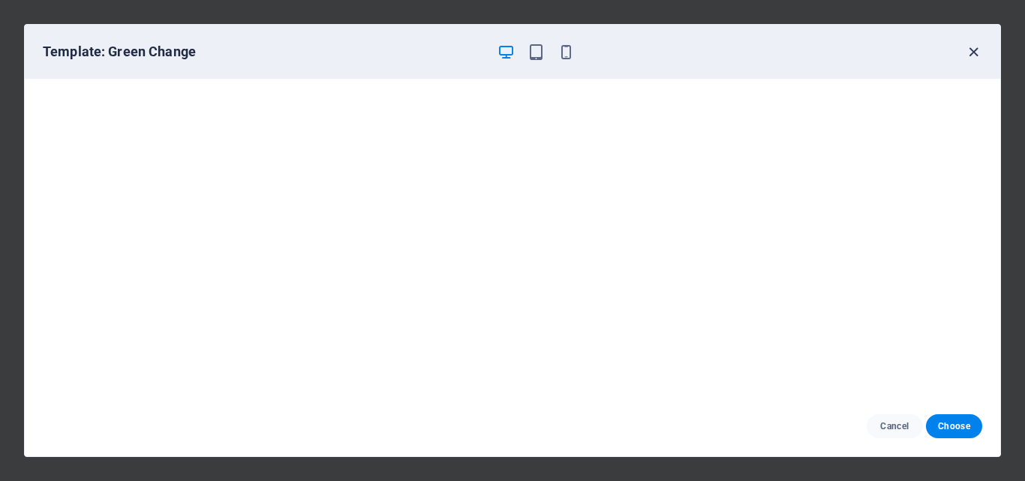
click at [967, 60] on icon "button" at bounding box center [973, 52] width 17 height 17
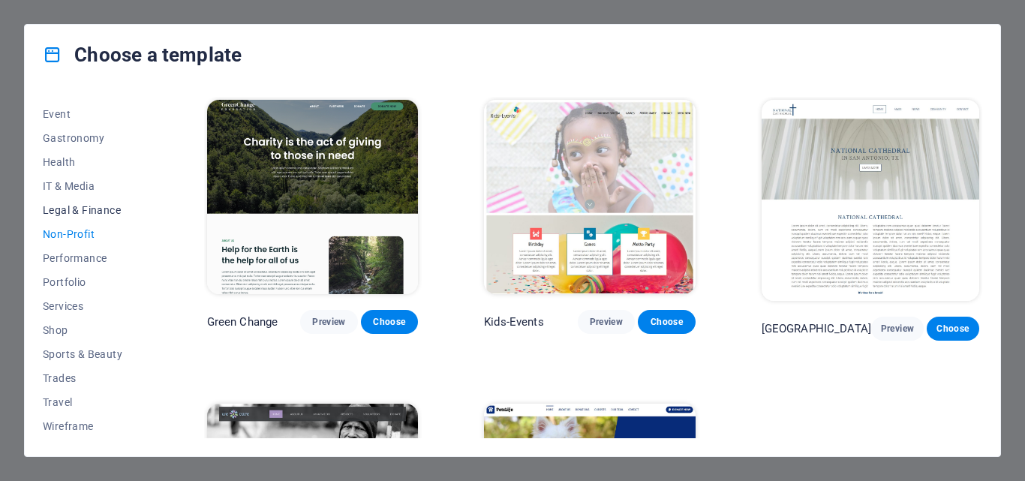
click at [73, 206] on span "Legal & Finance" at bounding box center [92, 210] width 98 height 12
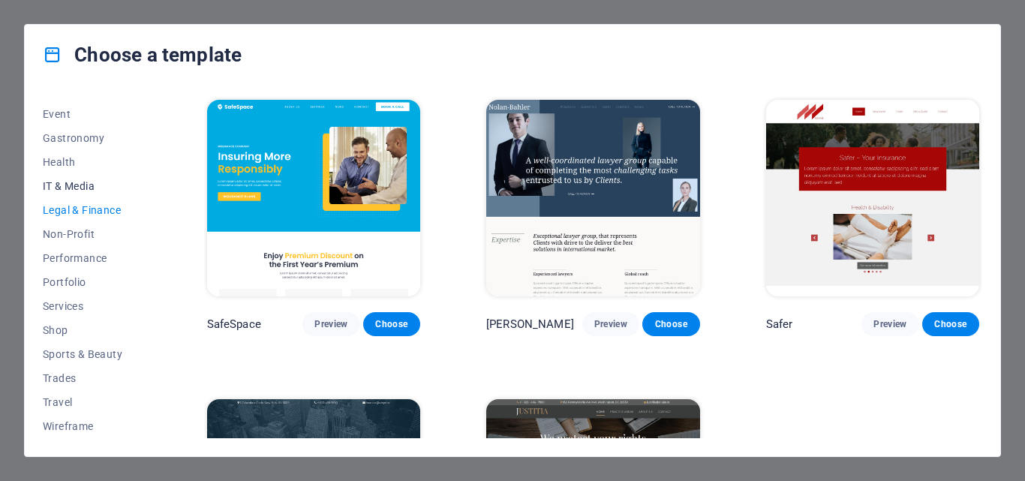
click at [75, 187] on span "IT & Media" at bounding box center [92, 186] width 98 height 12
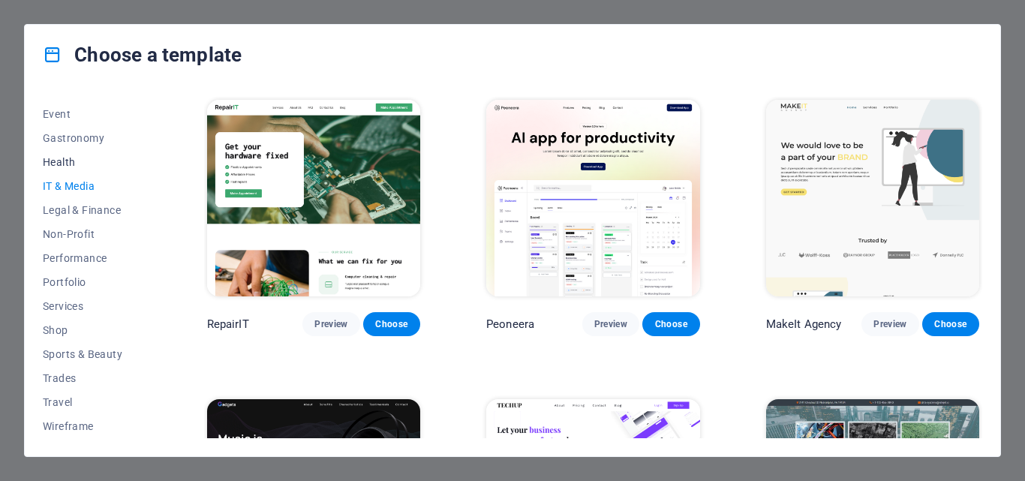
click at [81, 160] on span "Health" at bounding box center [92, 162] width 98 height 12
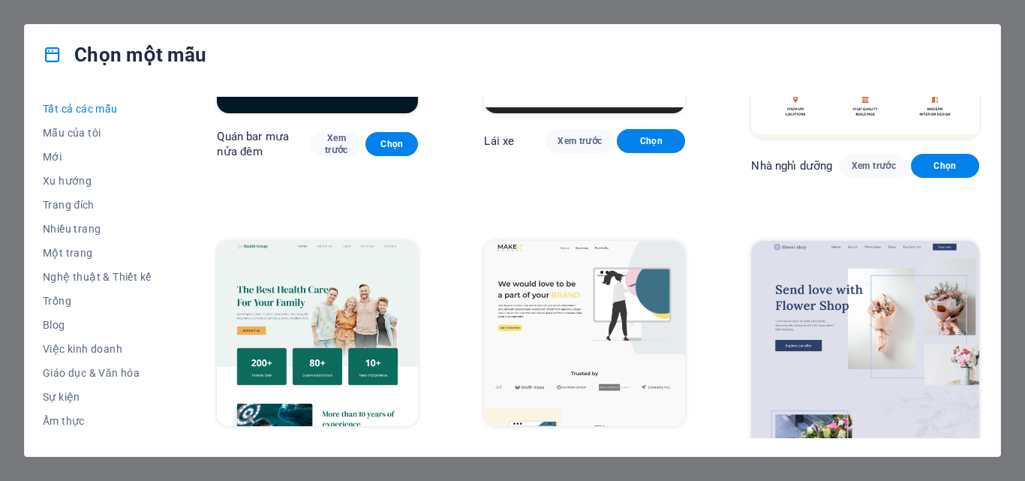
scroll to position [3597, 0]
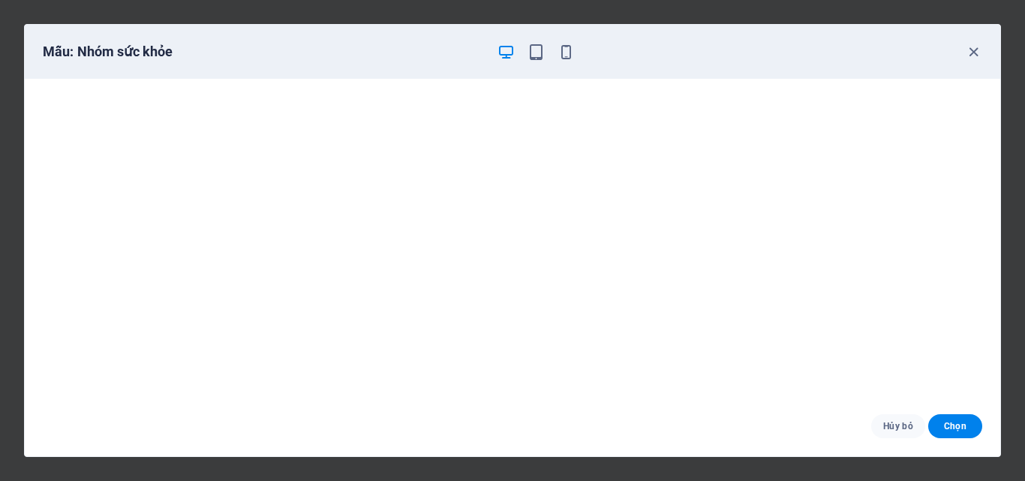
scroll to position [4, 0]
drag, startPoint x: 572, startPoint y: 38, endPoint x: 565, endPoint y: 53, distance: 15.8
click at [565, 53] on div "Mẫu: Nhóm sức khỏe" at bounding box center [513, 52] width 976 height 54
click at [565, 53] on icon "button" at bounding box center [566, 52] width 17 height 17
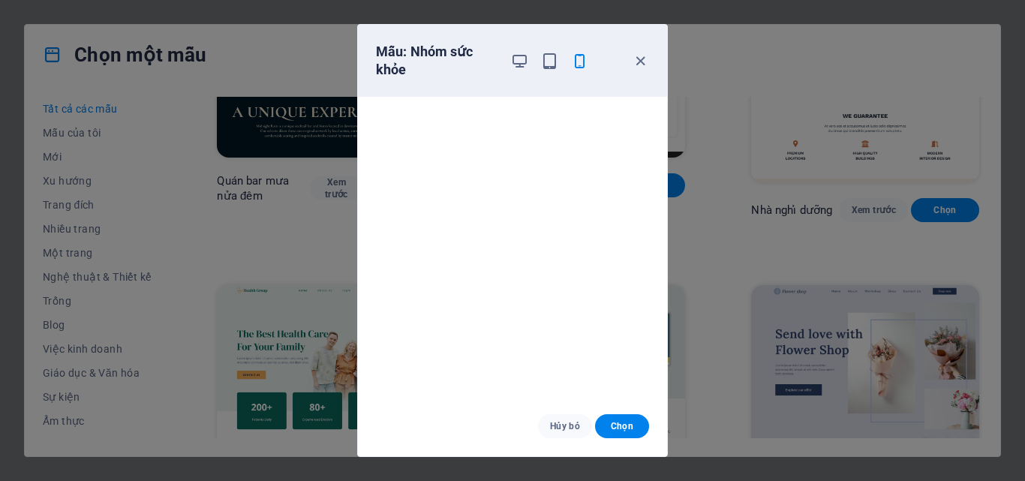
scroll to position [0, 0]
click at [639, 65] on icon "button" at bounding box center [640, 61] width 17 height 17
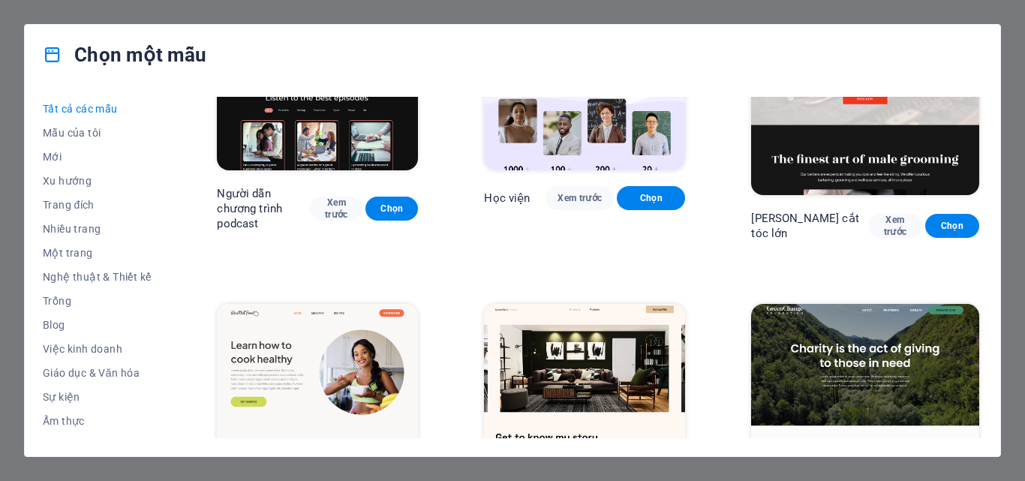
scroll to position [2003, 0]
click at [137, 272] on font "Nghệ thuật & Thiết kế" at bounding box center [97, 277] width 108 height 12
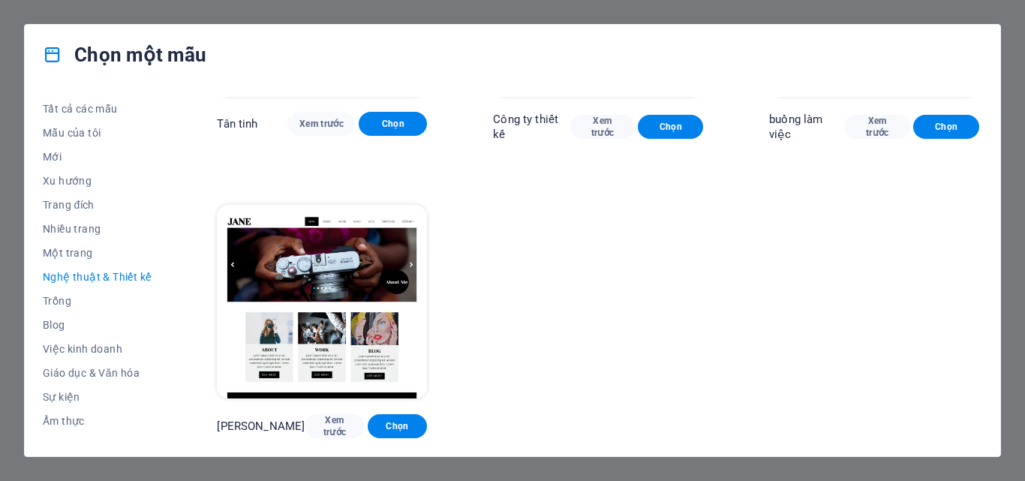
scroll to position [1393, 0]
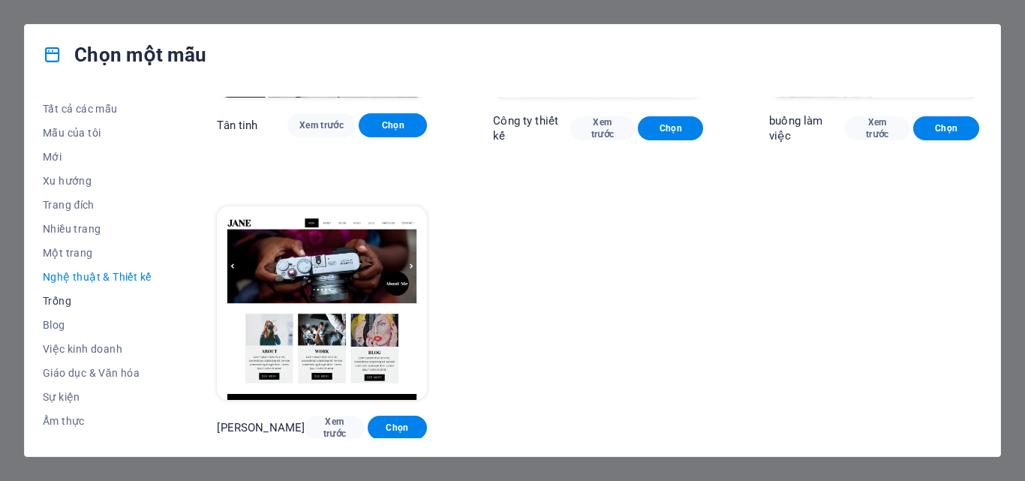
click at [63, 302] on font "Trống" at bounding box center [57, 301] width 29 height 12
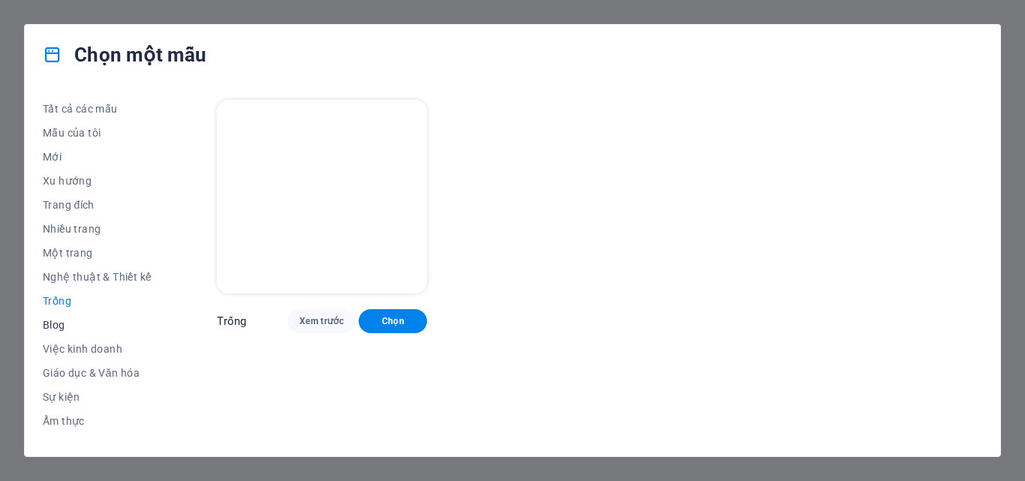
click at [59, 327] on font "Blog" at bounding box center [54, 325] width 23 height 12
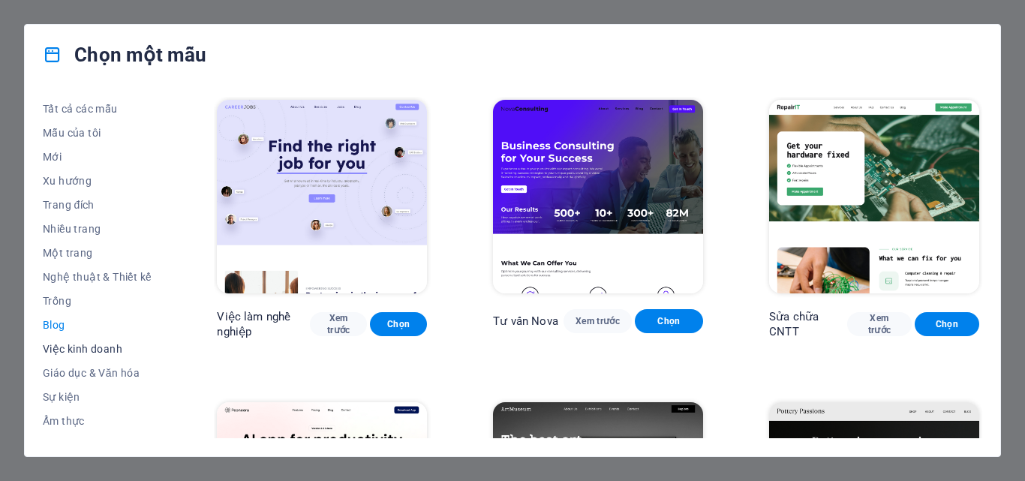
click at [108, 352] on font "Việc kinh doanh" at bounding box center [83, 349] width 80 height 12
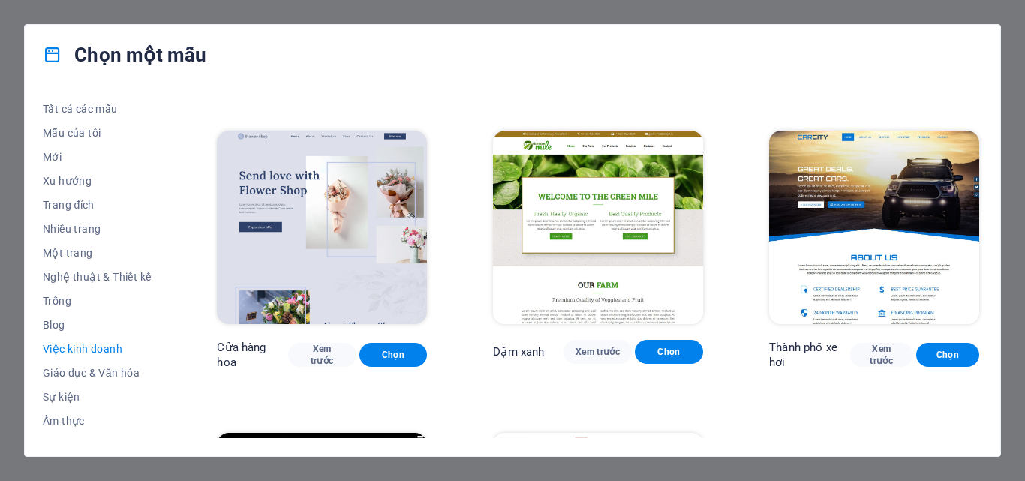
scroll to position [272, 0]
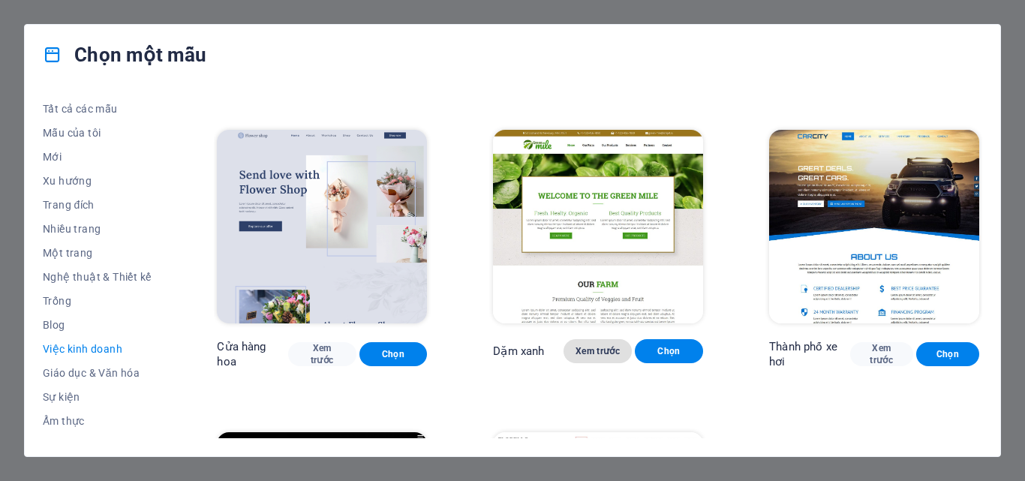
click at [595, 353] on font "Xem trước" at bounding box center [598, 351] width 44 height 11
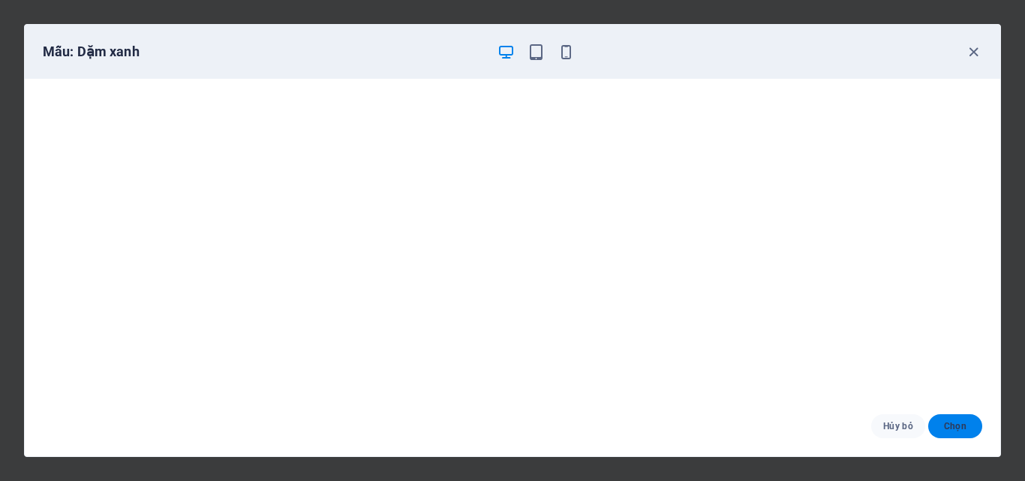
click at [955, 421] on font "Chọn" at bounding box center [955, 426] width 23 height 11
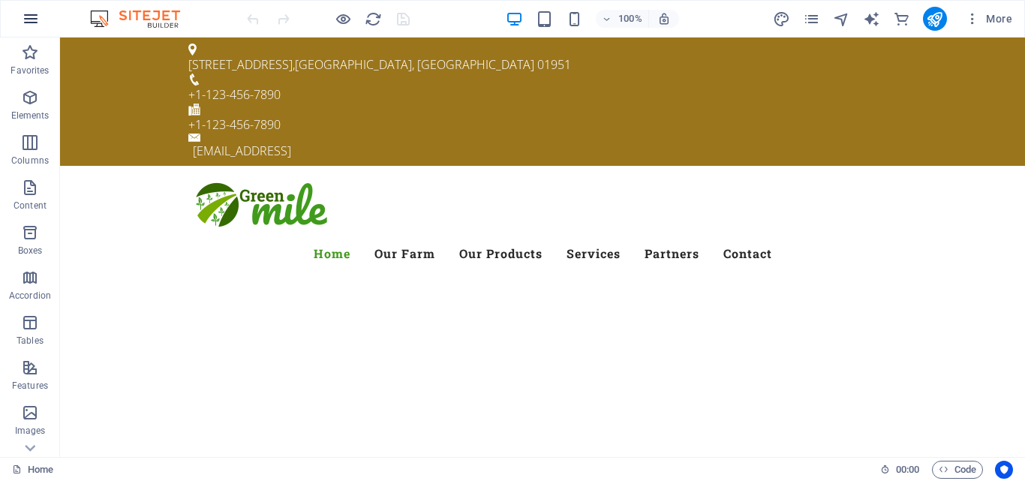
click at [36, 11] on icon "button" at bounding box center [31, 19] width 18 height 18
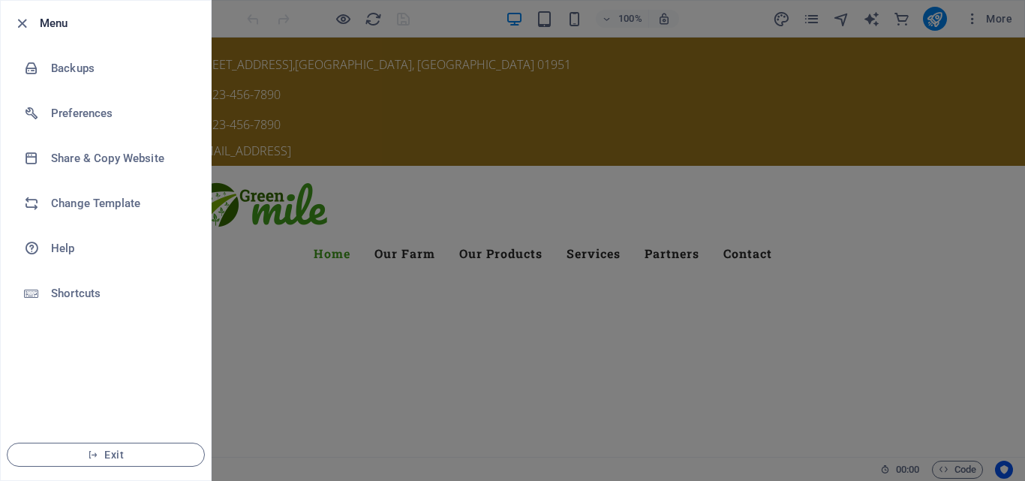
click at [406, 189] on div at bounding box center [512, 240] width 1025 height 481
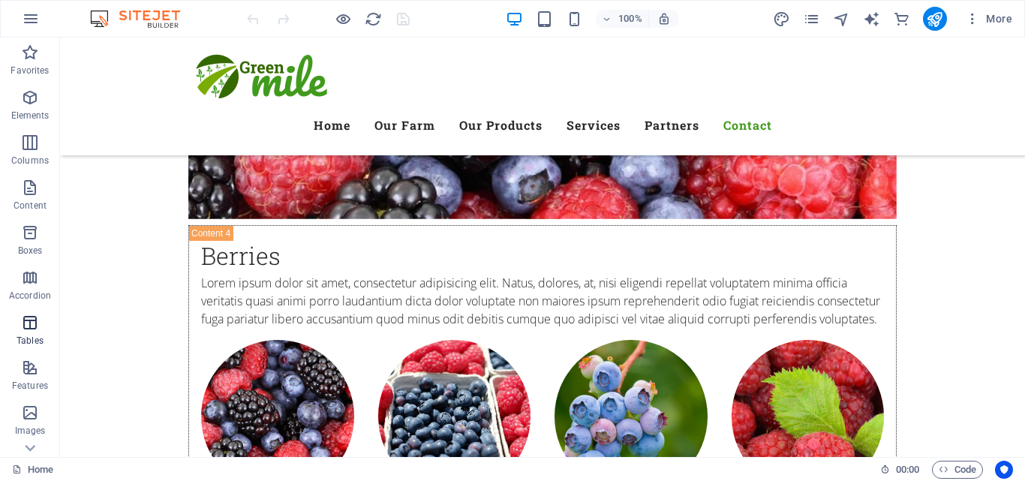
scroll to position [301, 0]
